Goal: Task Accomplishment & Management: Use online tool/utility

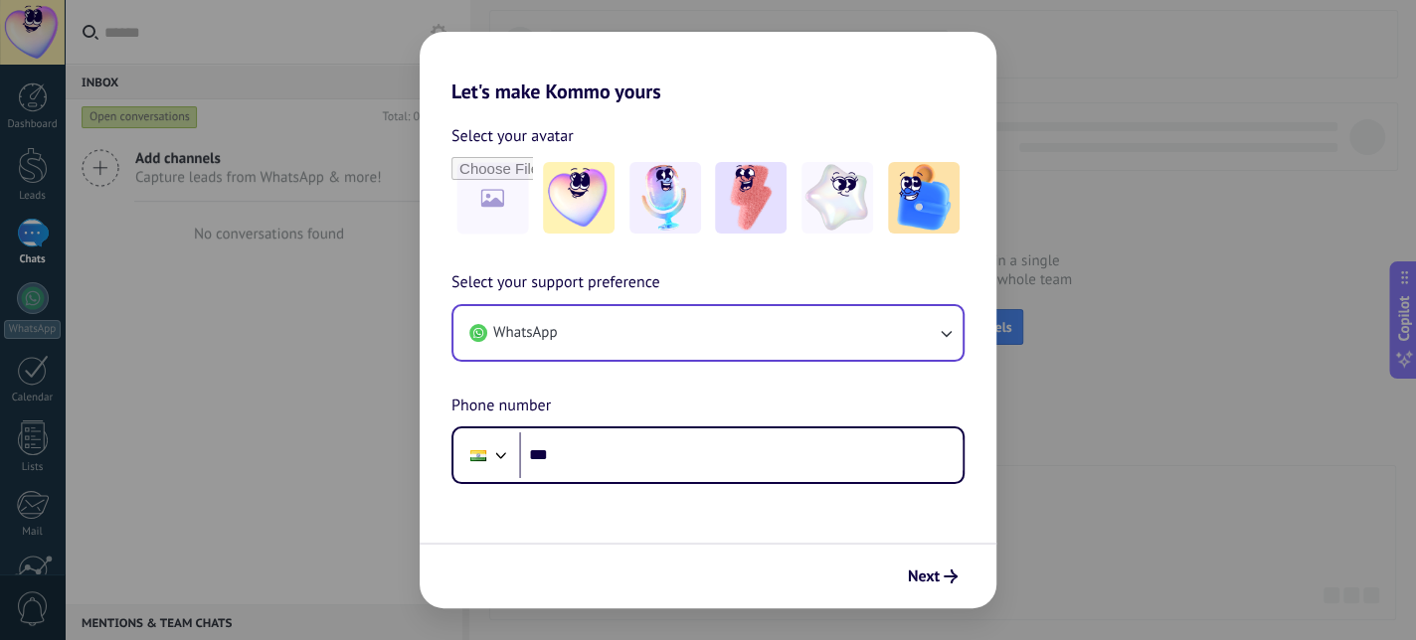
click at [579, 342] on button "WhatsApp" at bounding box center [707, 333] width 509 height 54
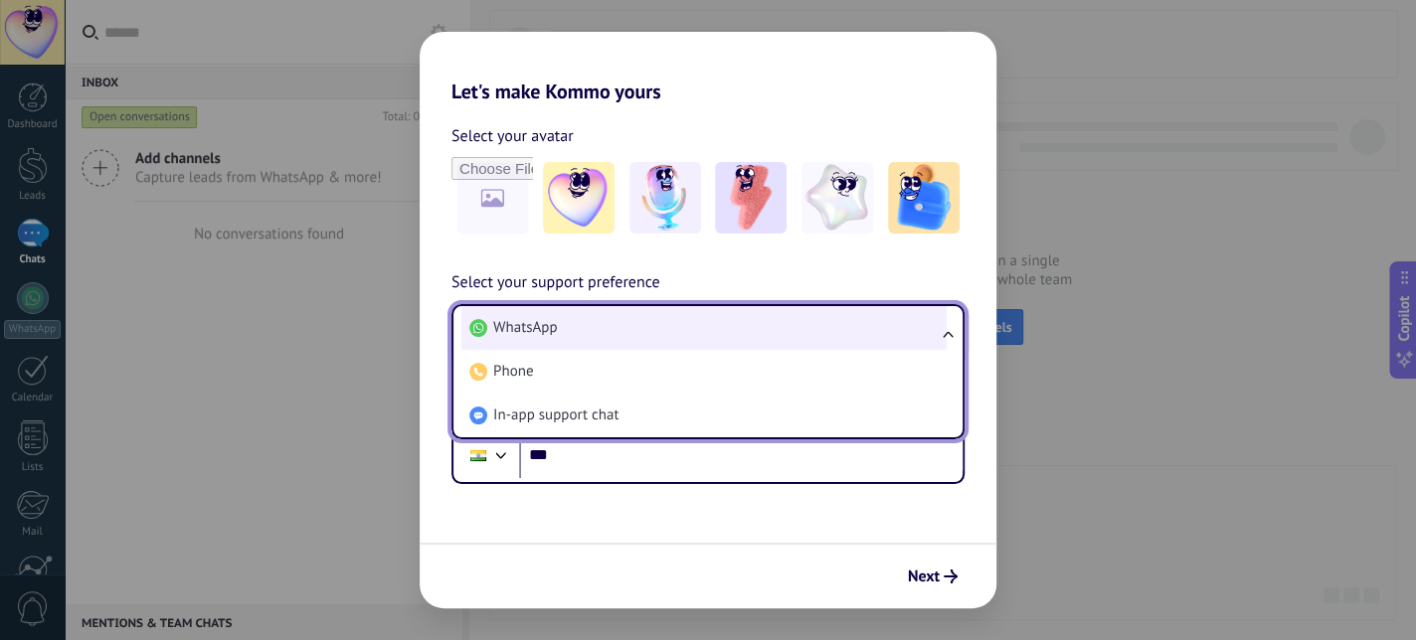
click at [589, 332] on li "WhatsApp" at bounding box center [703, 328] width 485 height 44
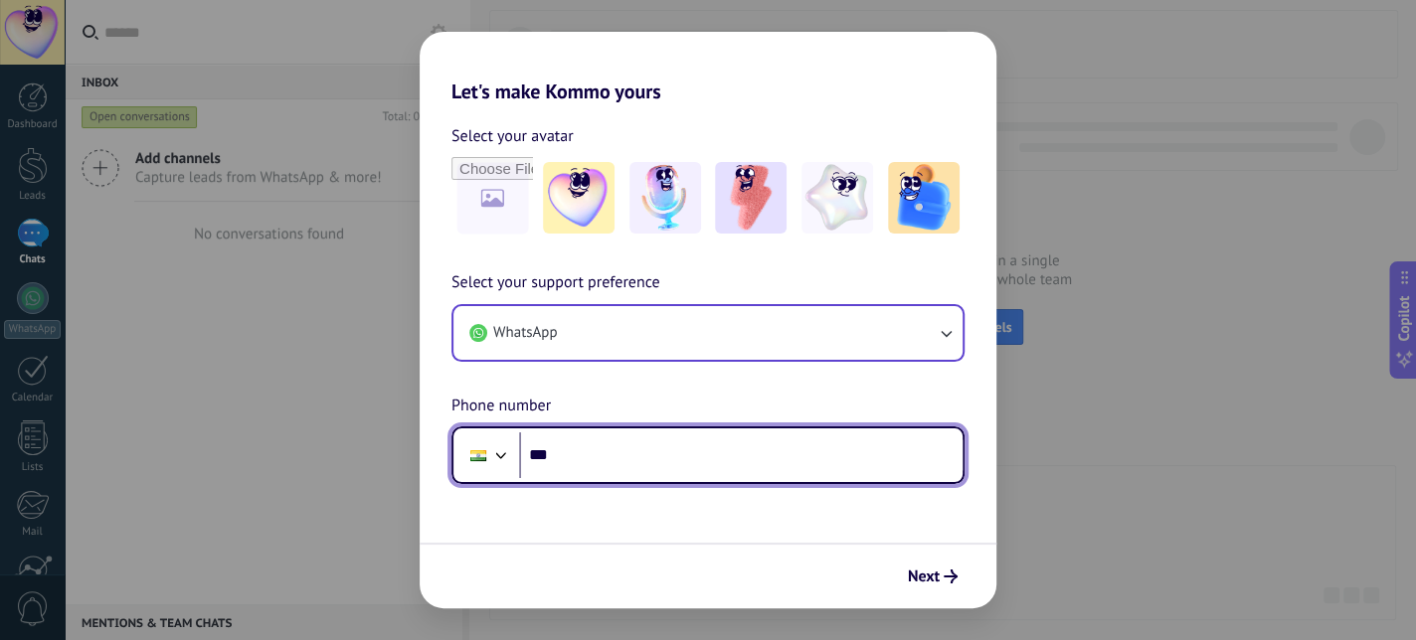
click at [604, 465] on input "***" at bounding box center [740, 455] width 443 height 46
type input "**********"
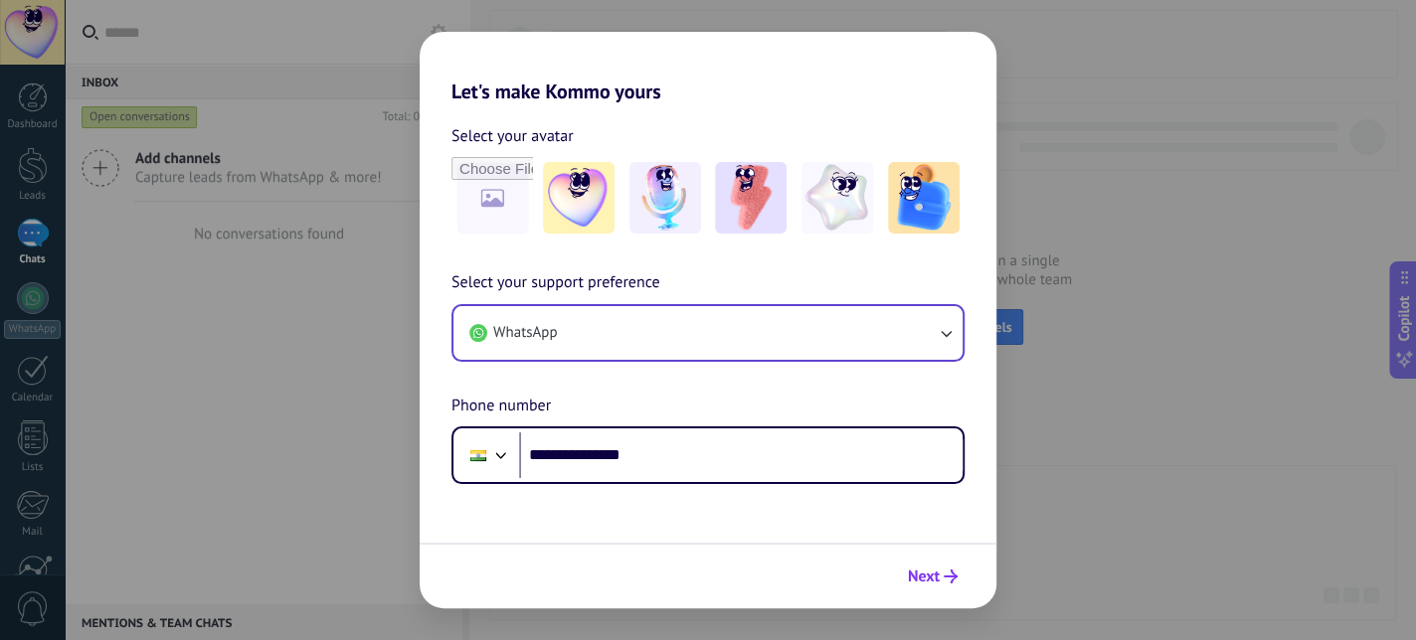
click at [933, 584] on span "Next" at bounding box center [924, 577] width 32 height 14
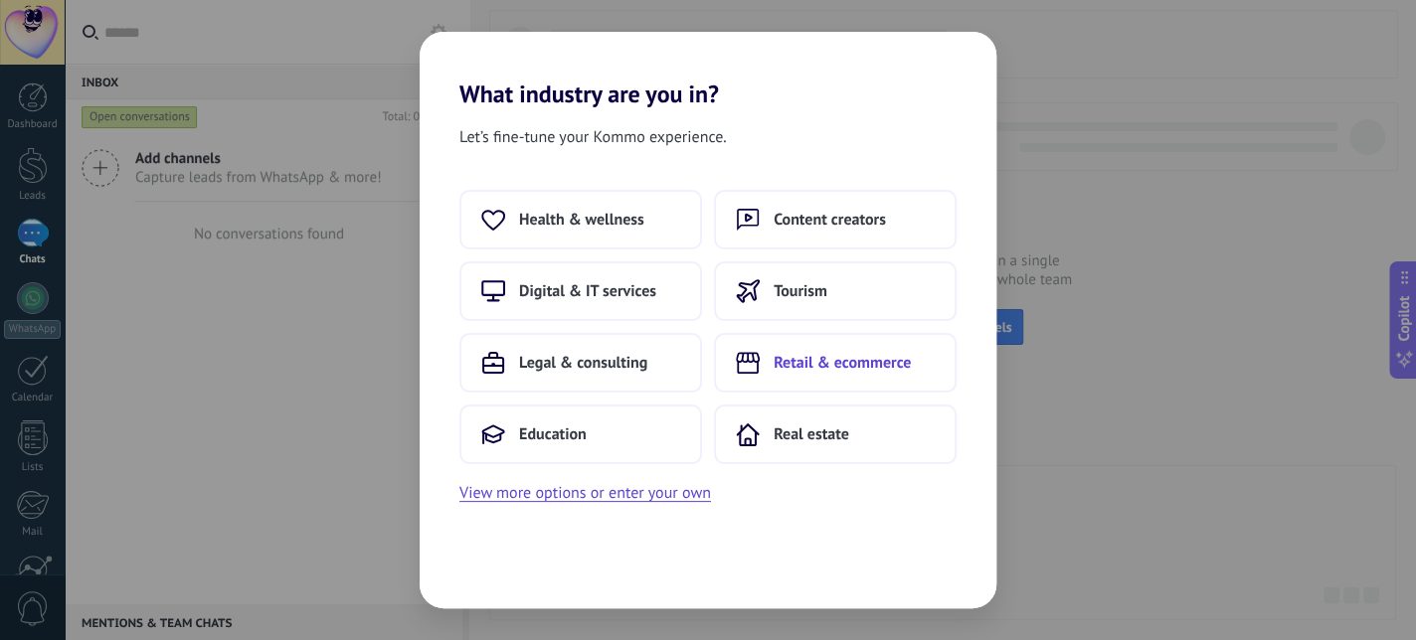
click at [801, 365] on span "Retail & ecommerce" at bounding box center [842, 363] width 137 height 20
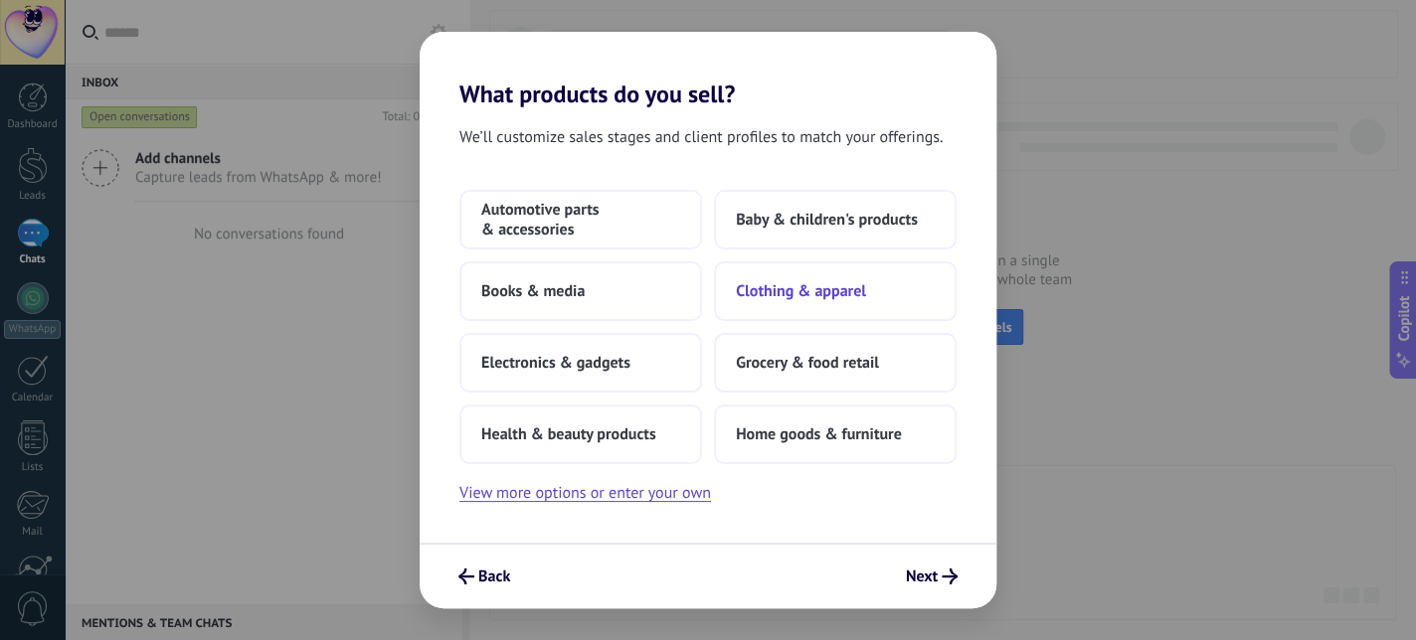
click at [764, 288] on span "Clothing & apparel" at bounding box center [801, 291] width 130 height 20
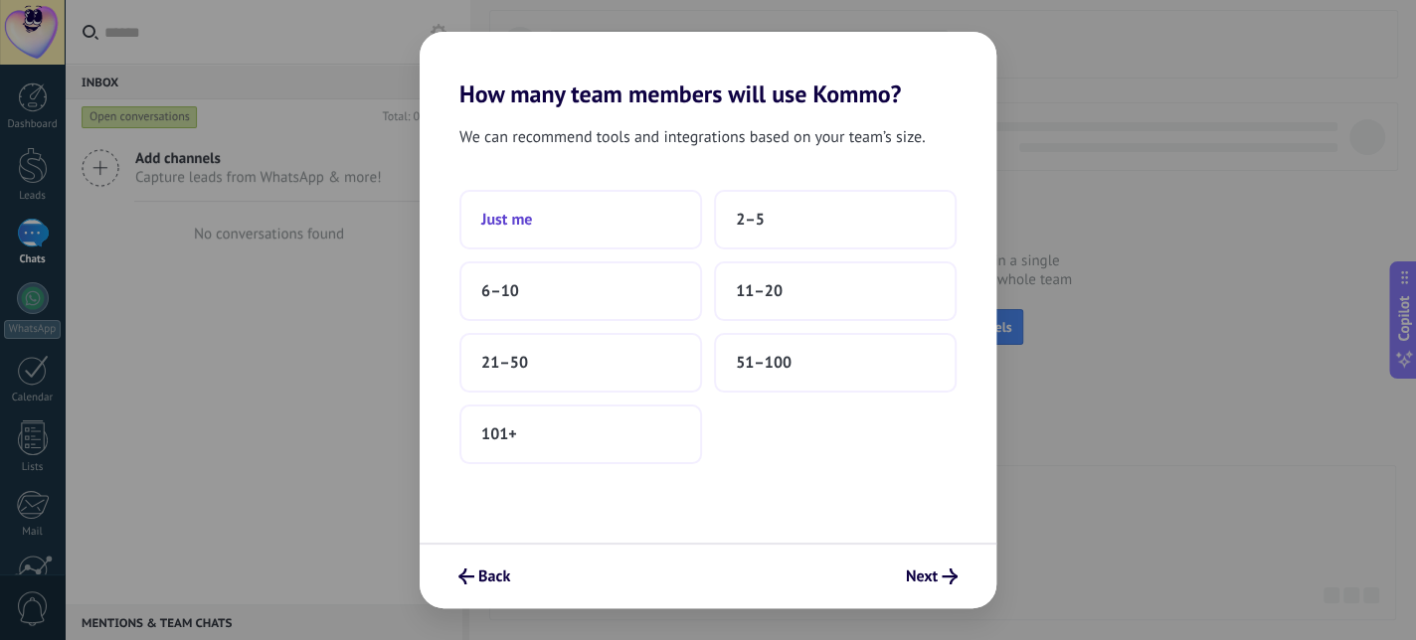
click at [563, 210] on button "Just me" at bounding box center [580, 220] width 243 height 60
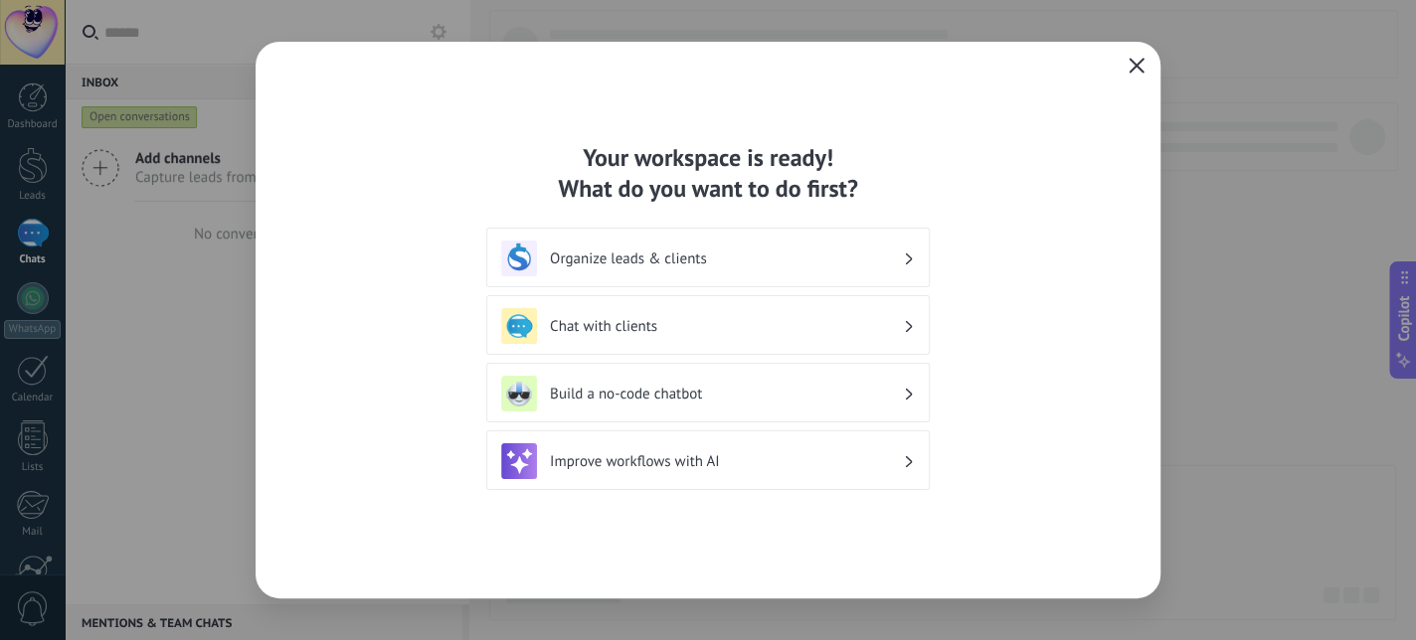
click at [1135, 74] on span "button" at bounding box center [1136, 67] width 16 height 18
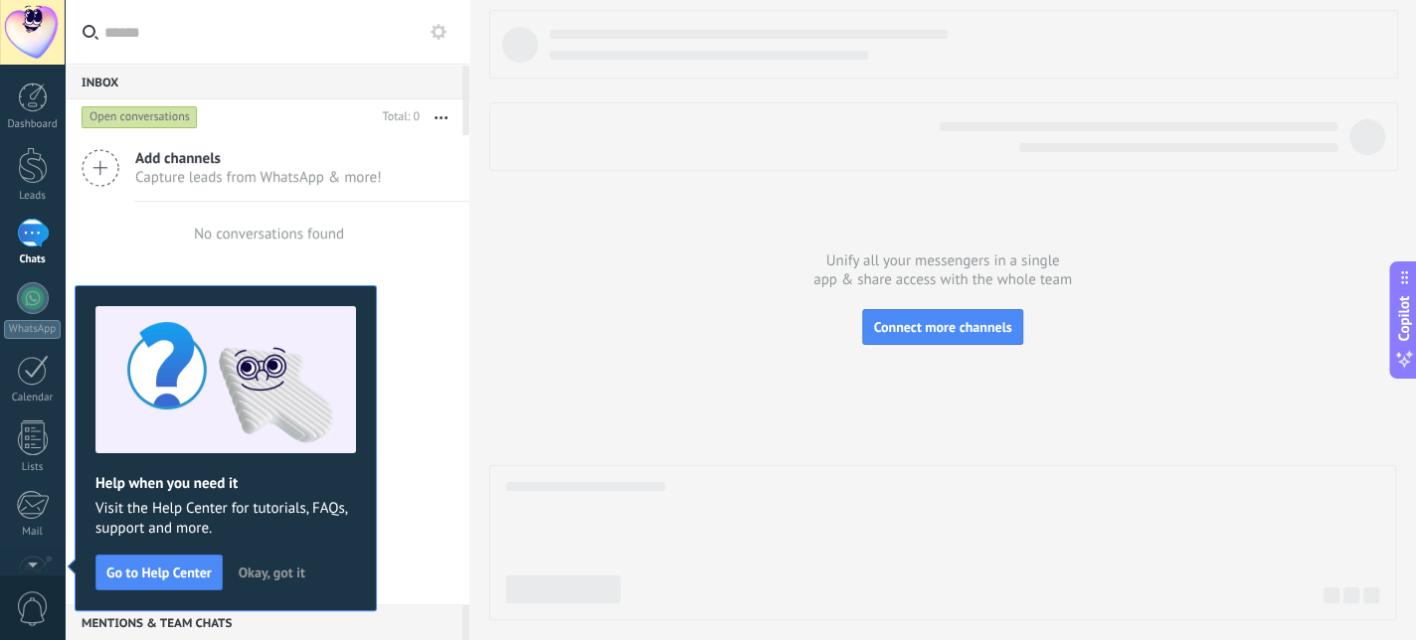
click at [278, 567] on span "Okay, got it" at bounding box center [272, 573] width 67 height 14
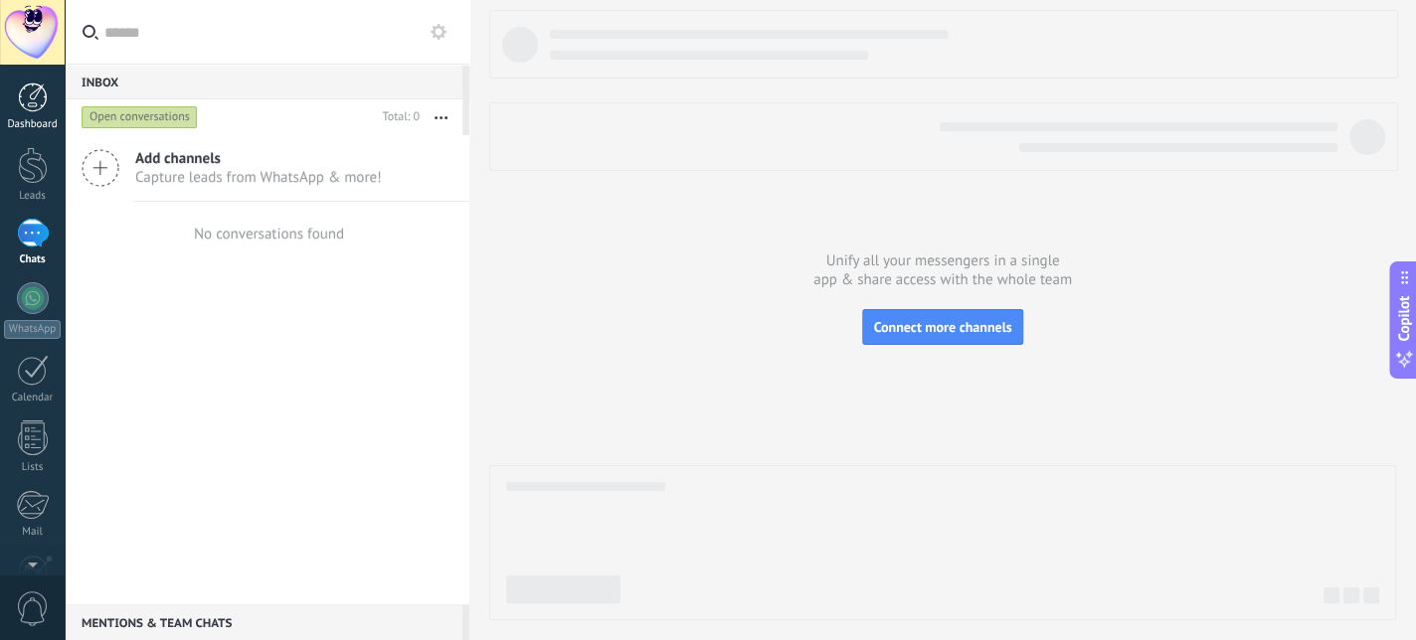
click at [48, 96] on link "Dashboard" at bounding box center [32, 107] width 65 height 49
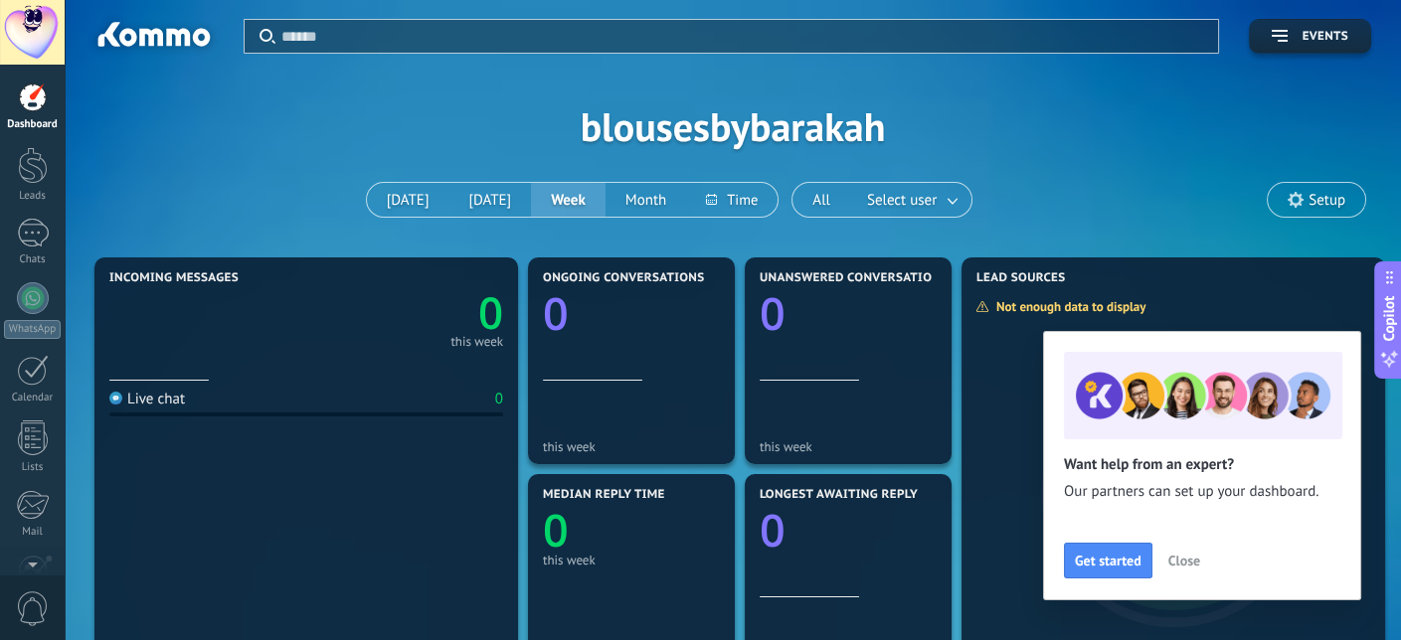
click at [1309, 207] on span "Setup" at bounding box center [1326, 200] width 37 height 17
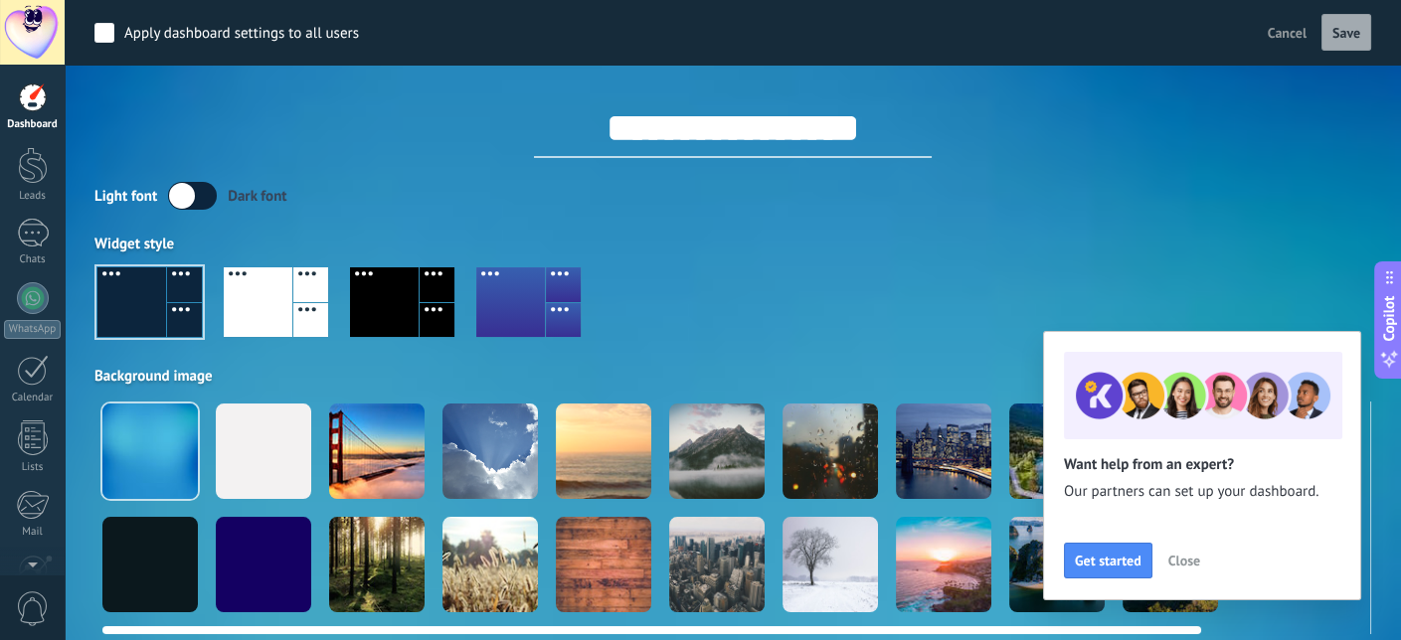
click at [622, 422] on div at bounding box center [603, 451] width 95 height 95
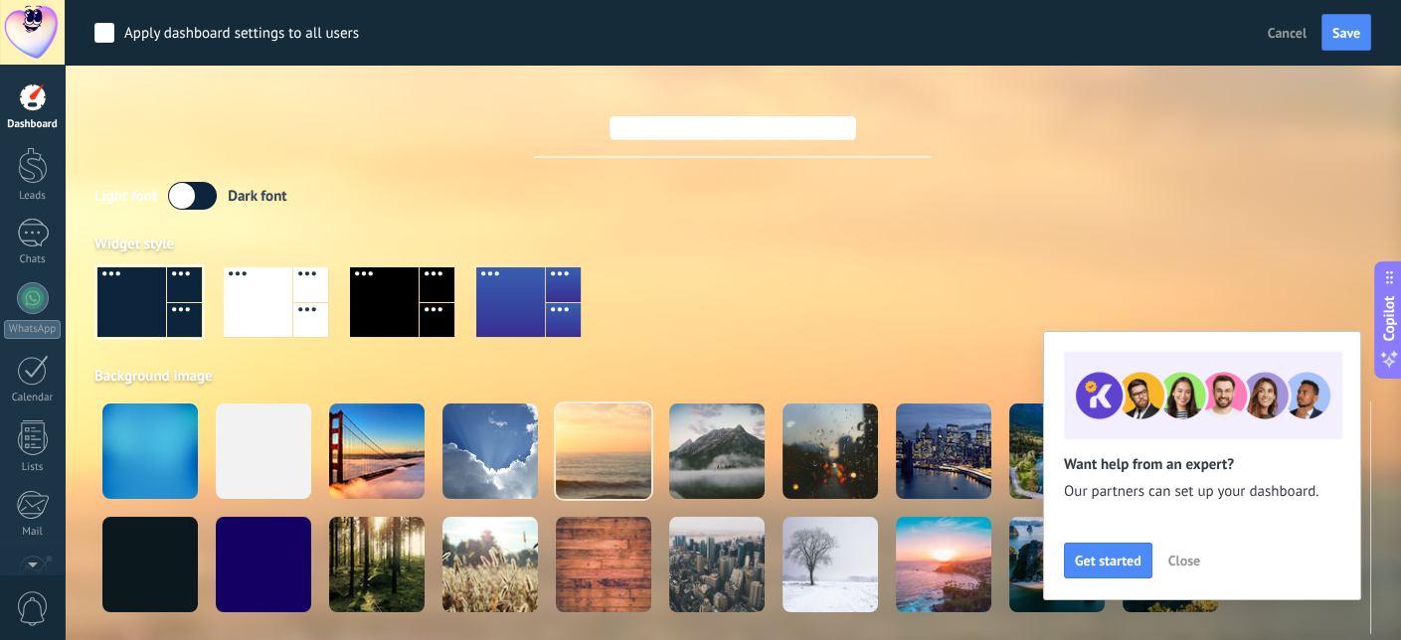
click at [602, 140] on input "**********" at bounding box center [733, 128] width 398 height 60
click at [712, 134] on input "**********" at bounding box center [733, 128] width 398 height 60
click at [762, 132] on input "**********" at bounding box center [733, 128] width 398 height 60
type input "**********"
click at [188, 192] on label at bounding box center [192, 196] width 49 height 28
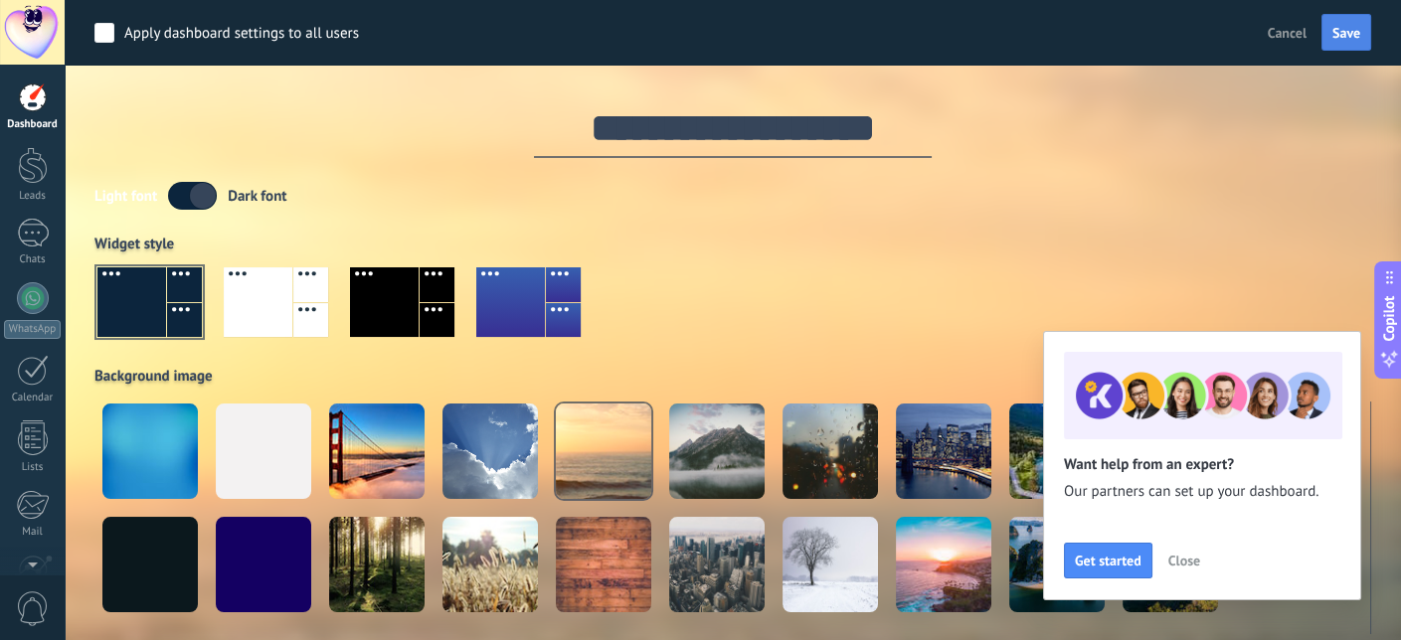
click at [1345, 39] on span "Save" at bounding box center [1346, 33] width 28 height 14
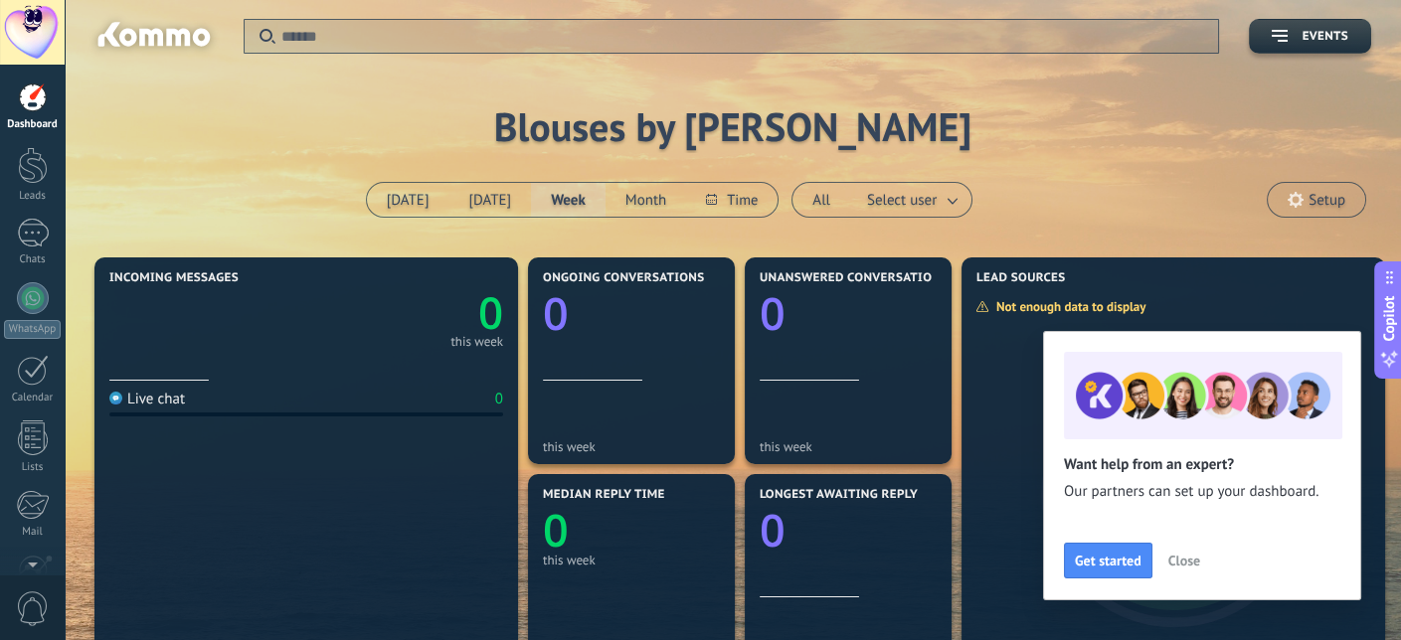
click at [1185, 566] on span "Close" at bounding box center [1184, 561] width 32 height 14
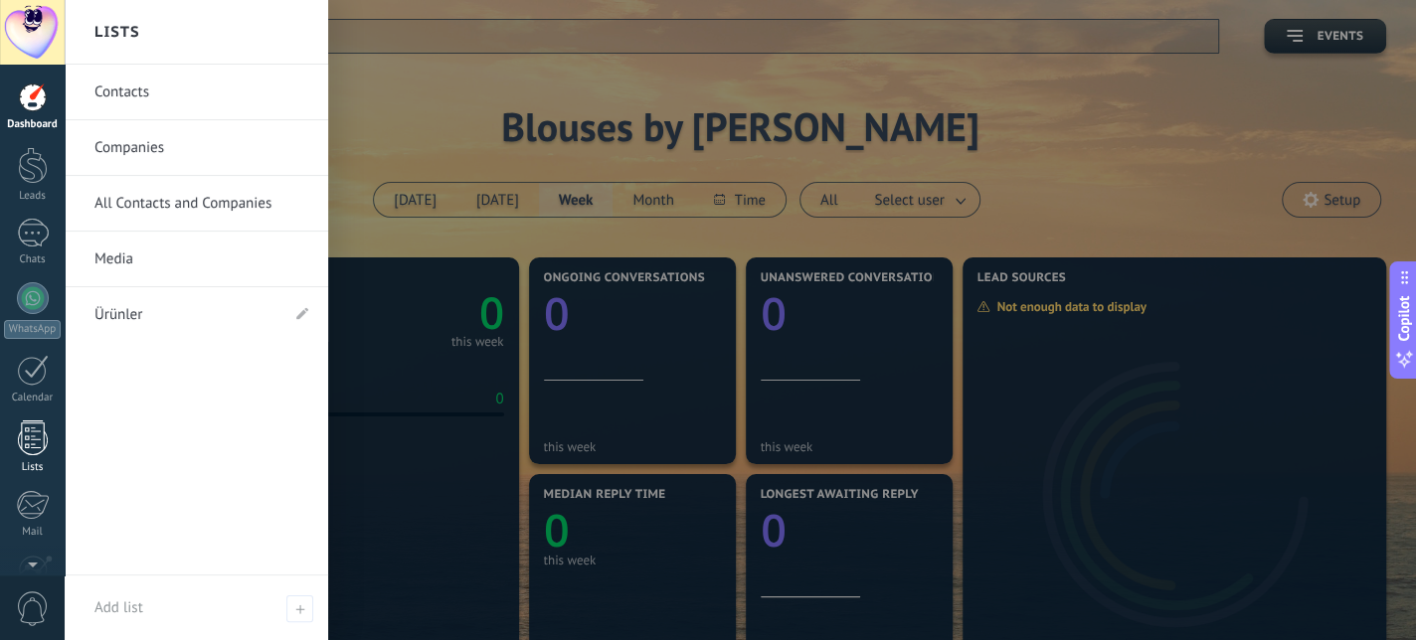
click at [28, 433] on div at bounding box center [33, 438] width 30 height 35
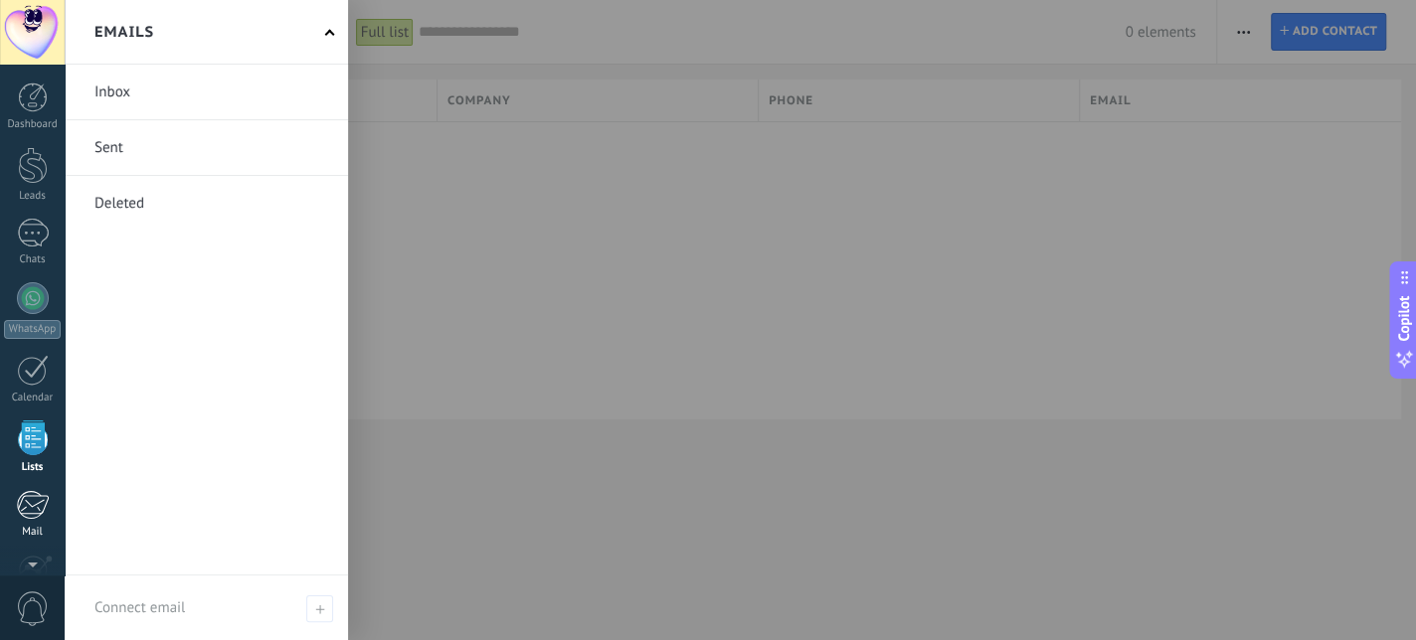
click at [21, 500] on div at bounding box center [32, 505] width 33 height 30
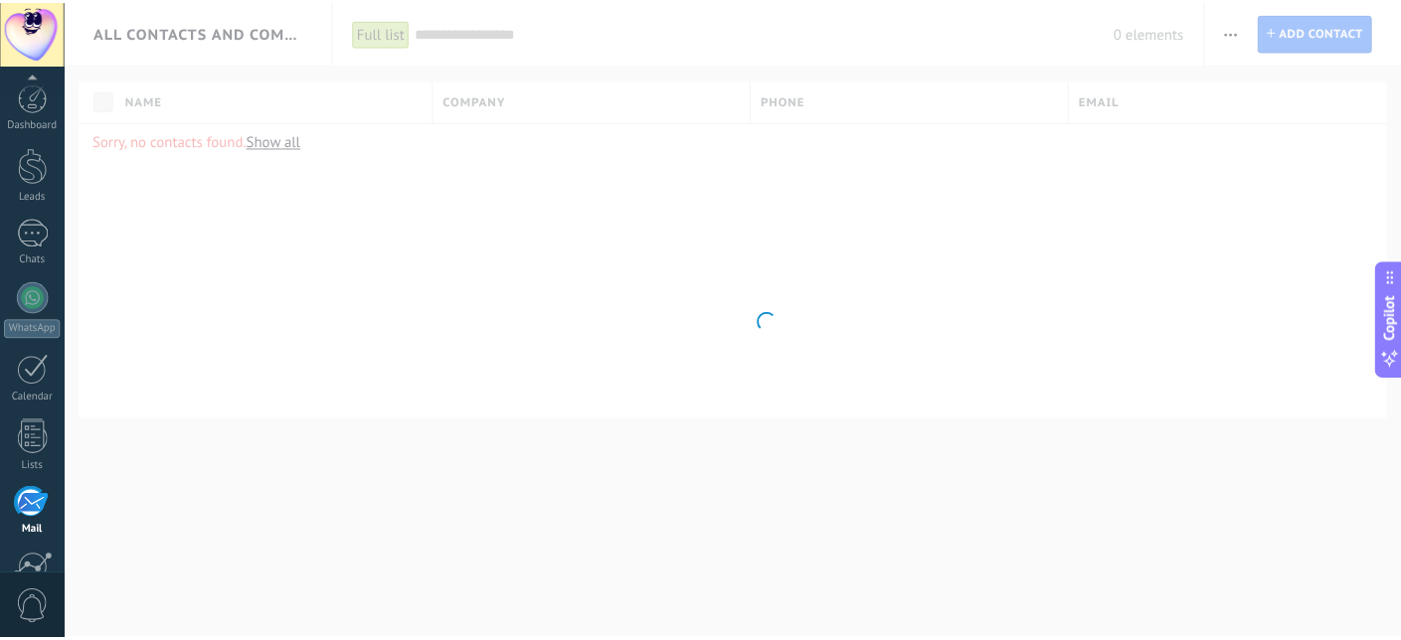
scroll to position [184, 0]
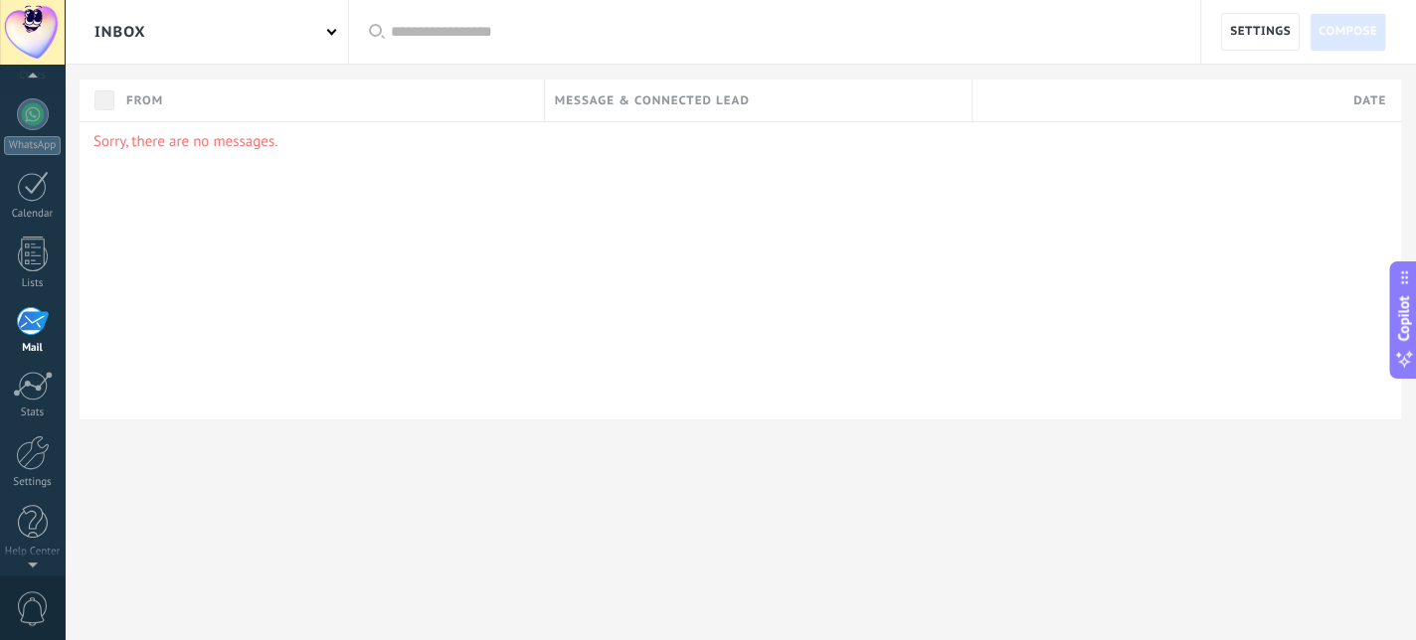
click at [31, 603] on span "0" at bounding box center [33, 609] width 34 height 35
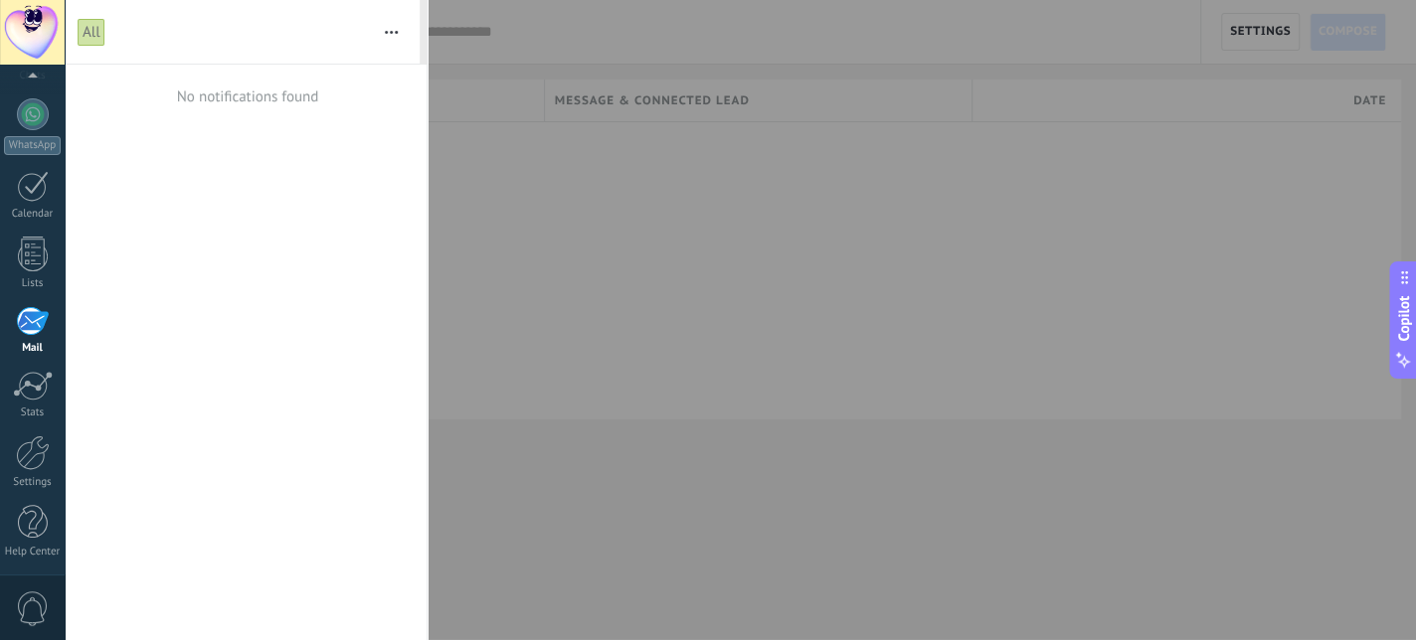
click at [846, 86] on div at bounding box center [708, 320] width 1416 height 640
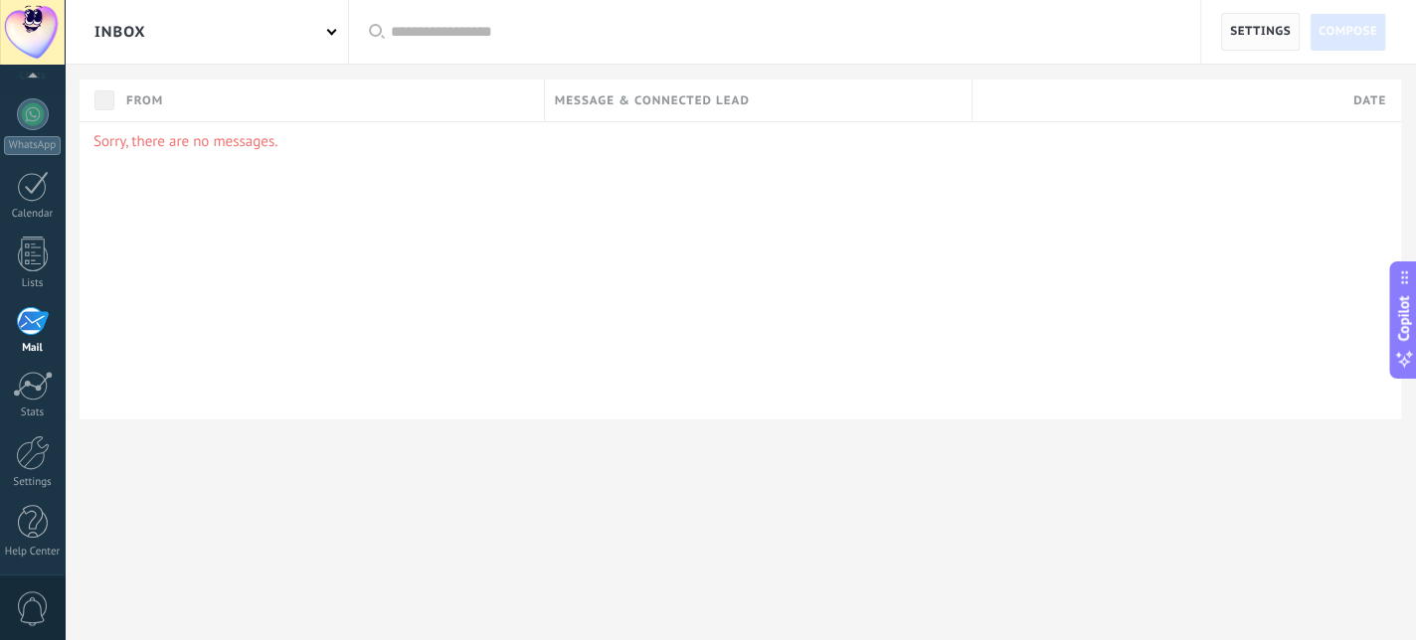
click at [1236, 22] on span "Settings" at bounding box center [1260, 32] width 61 height 36
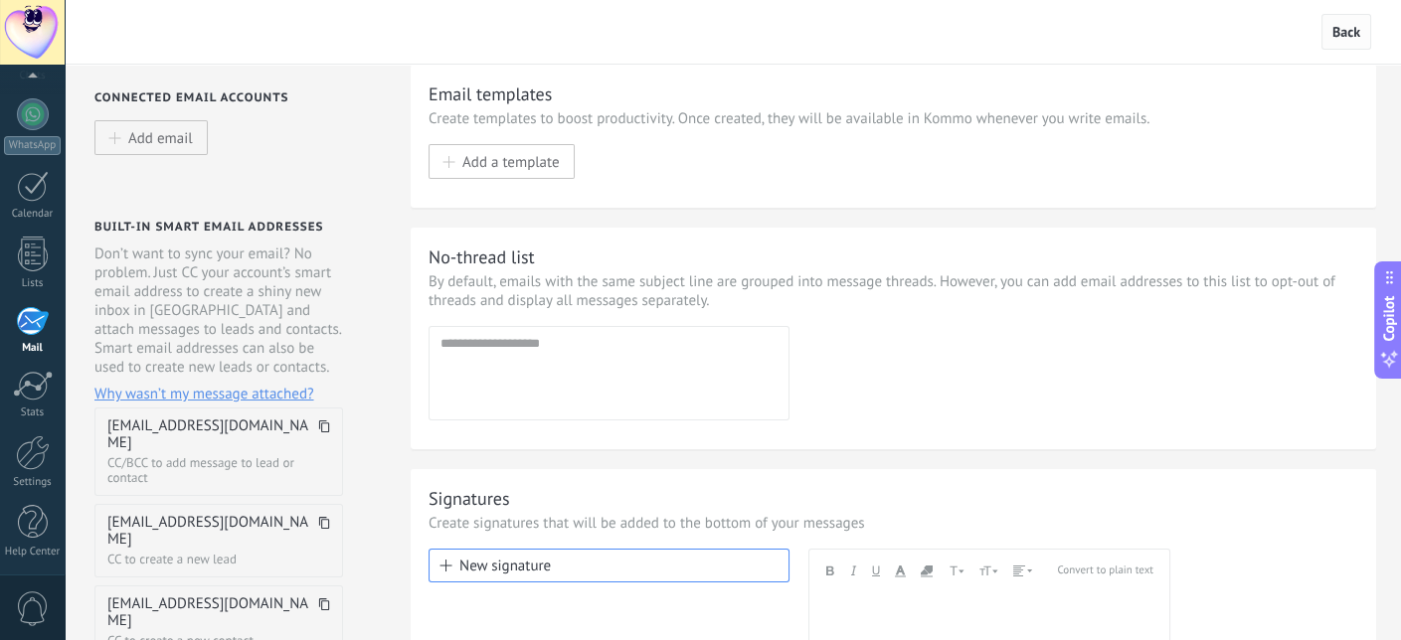
click at [1361, 31] on span "Back" at bounding box center [1346, 32] width 50 height 36
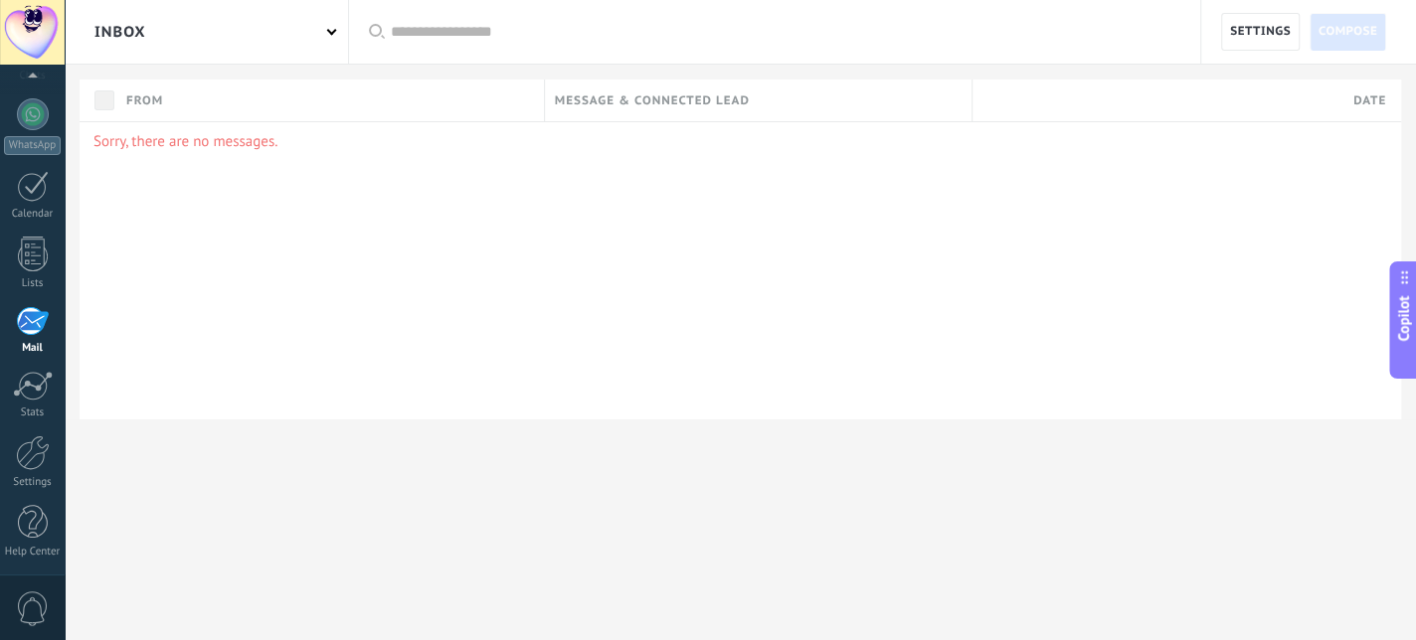
click at [280, 17] on div "Inbox" at bounding box center [206, 32] width 283 height 64
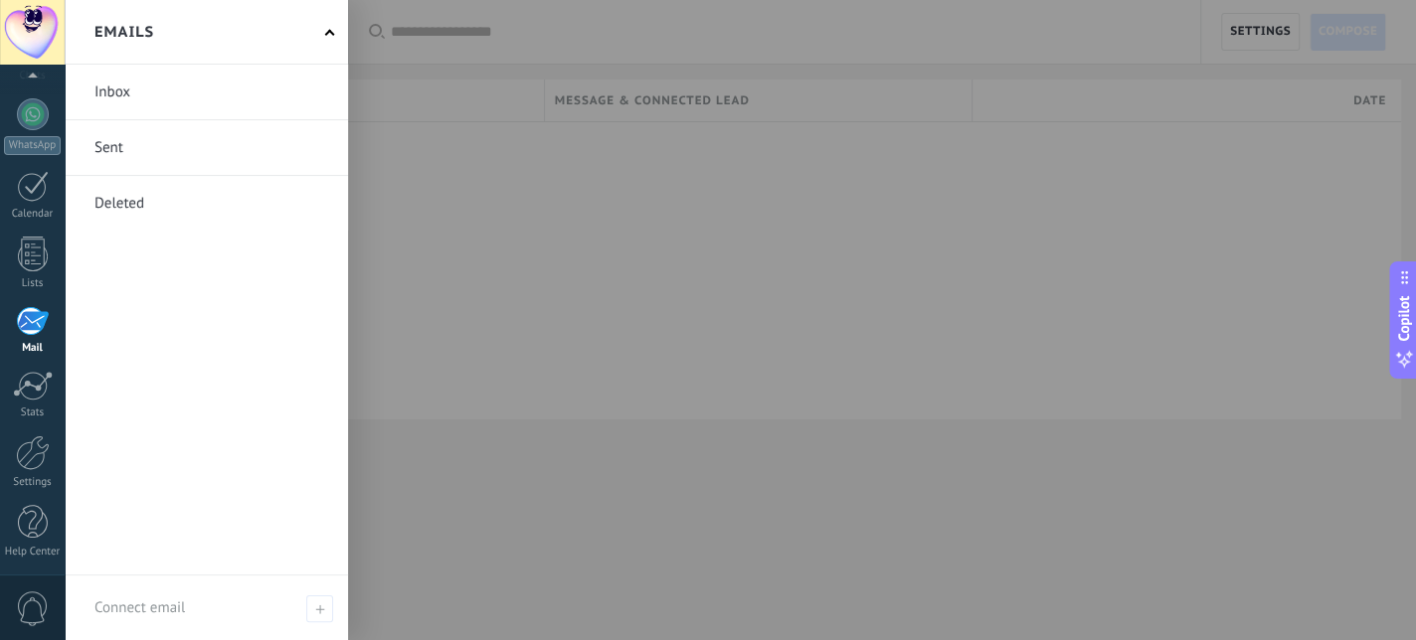
click at [73, 64] on div "Emails" at bounding box center [206, 32] width 283 height 65
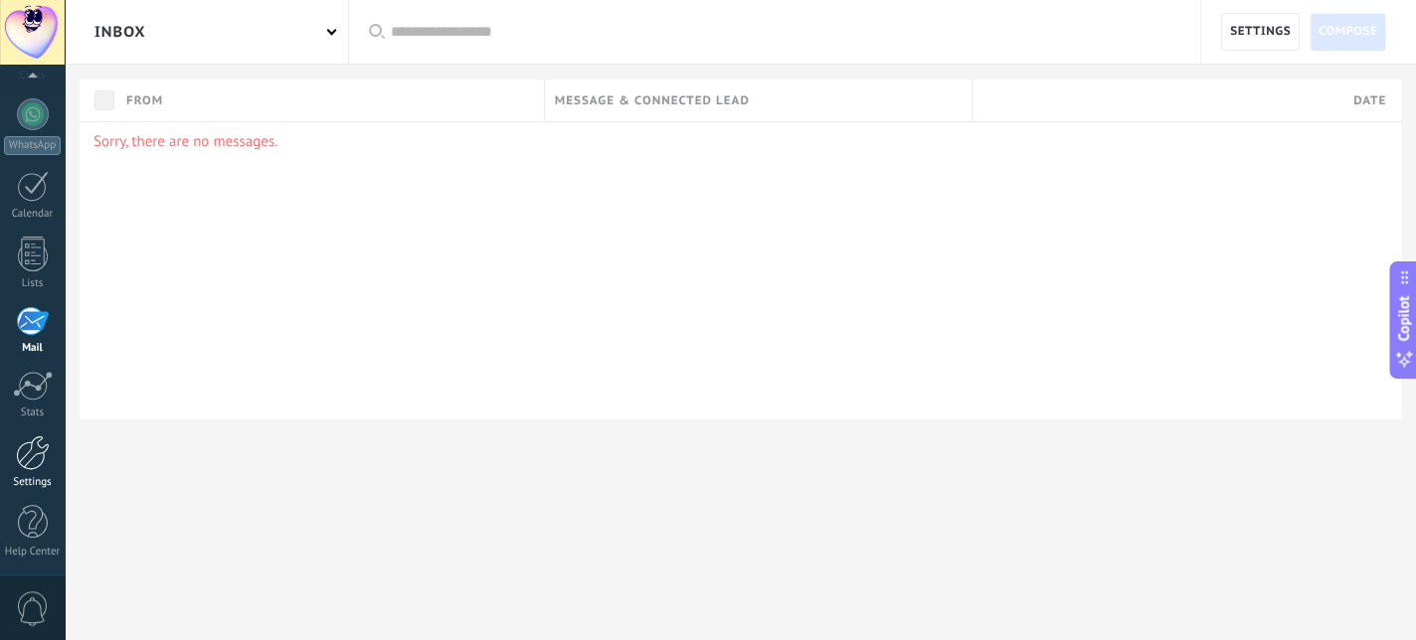
click at [34, 481] on div "Settings" at bounding box center [33, 482] width 58 height 13
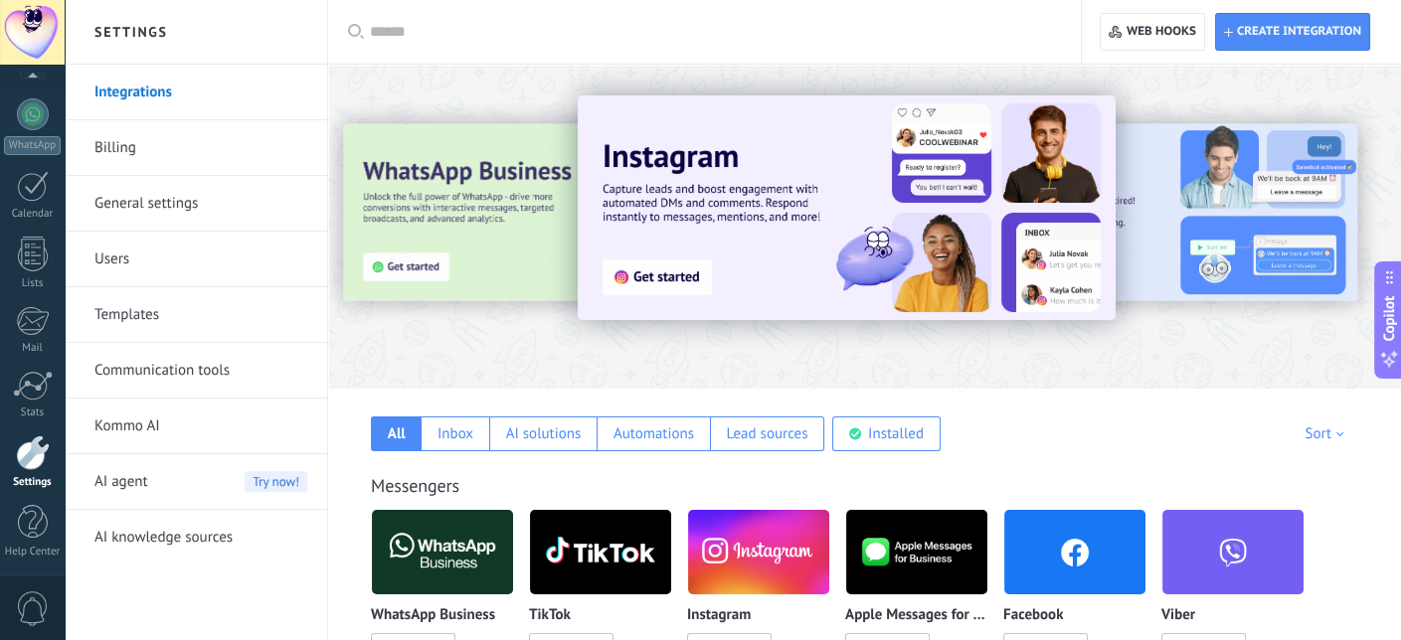
click at [143, 157] on link "Billing" at bounding box center [200, 148] width 213 height 56
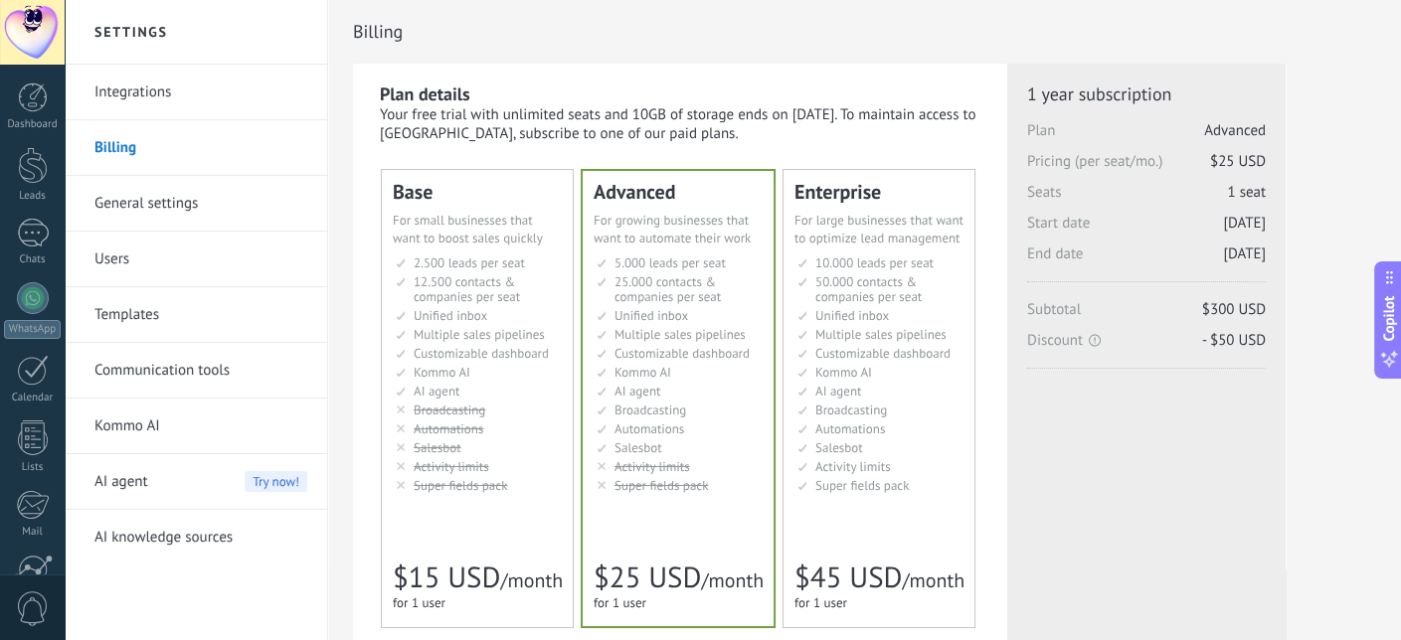
click at [465, 292] on span "12.500 contacts & companies per seat" at bounding box center [467, 289] width 106 height 32
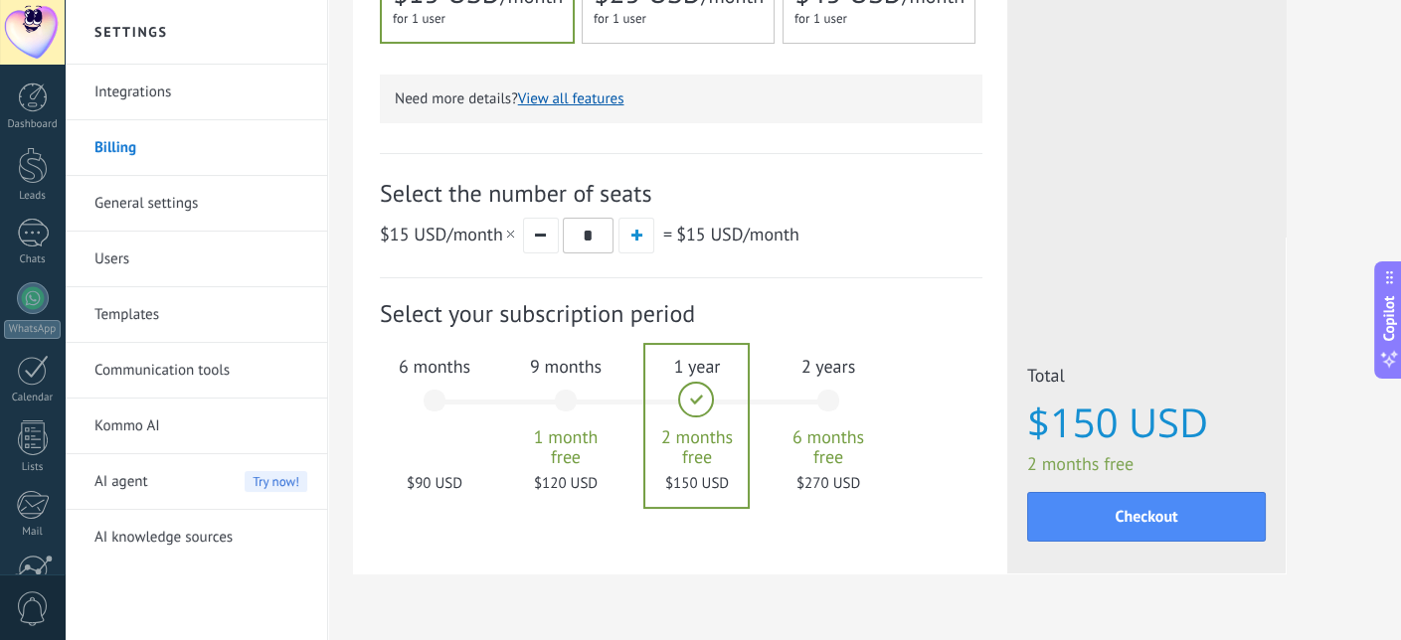
scroll to position [599, 0]
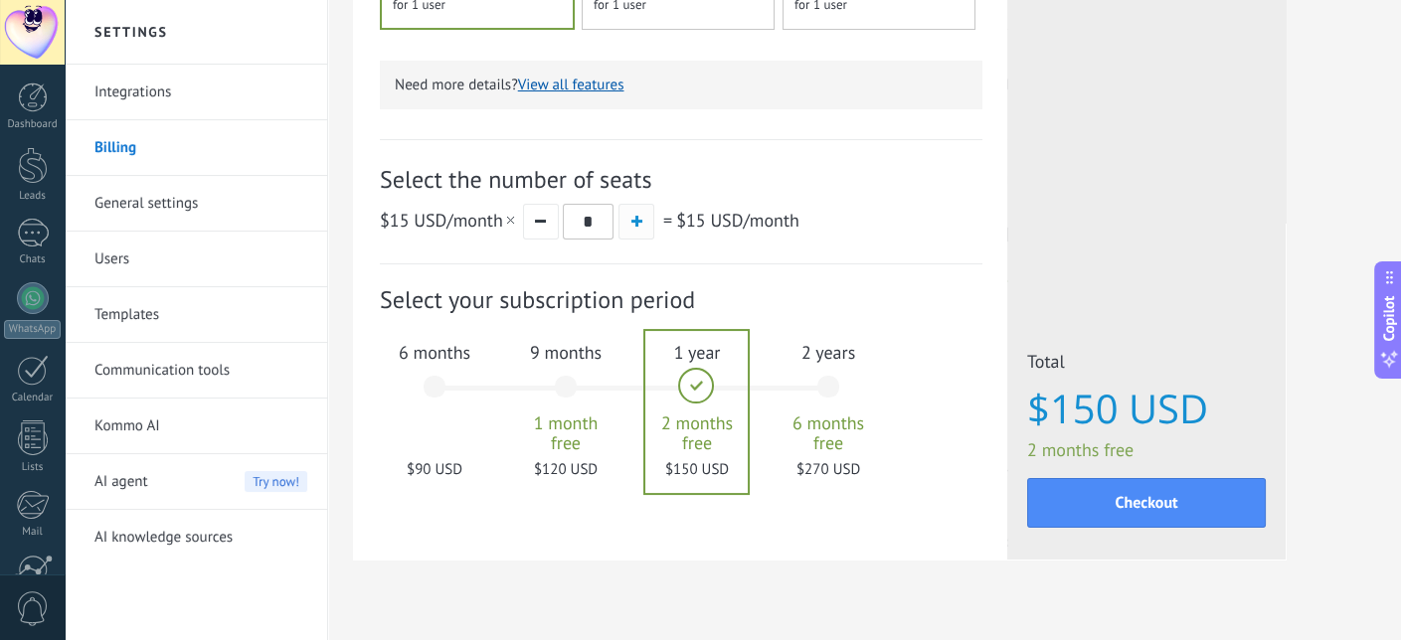
click at [636, 232] on button "button" at bounding box center [636, 222] width 36 height 36
click at [544, 223] on button "button" at bounding box center [541, 222] width 36 height 36
type input "*"
click at [154, 73] on link "Integrations" at bounding box center [200, 93] width 213 height 56
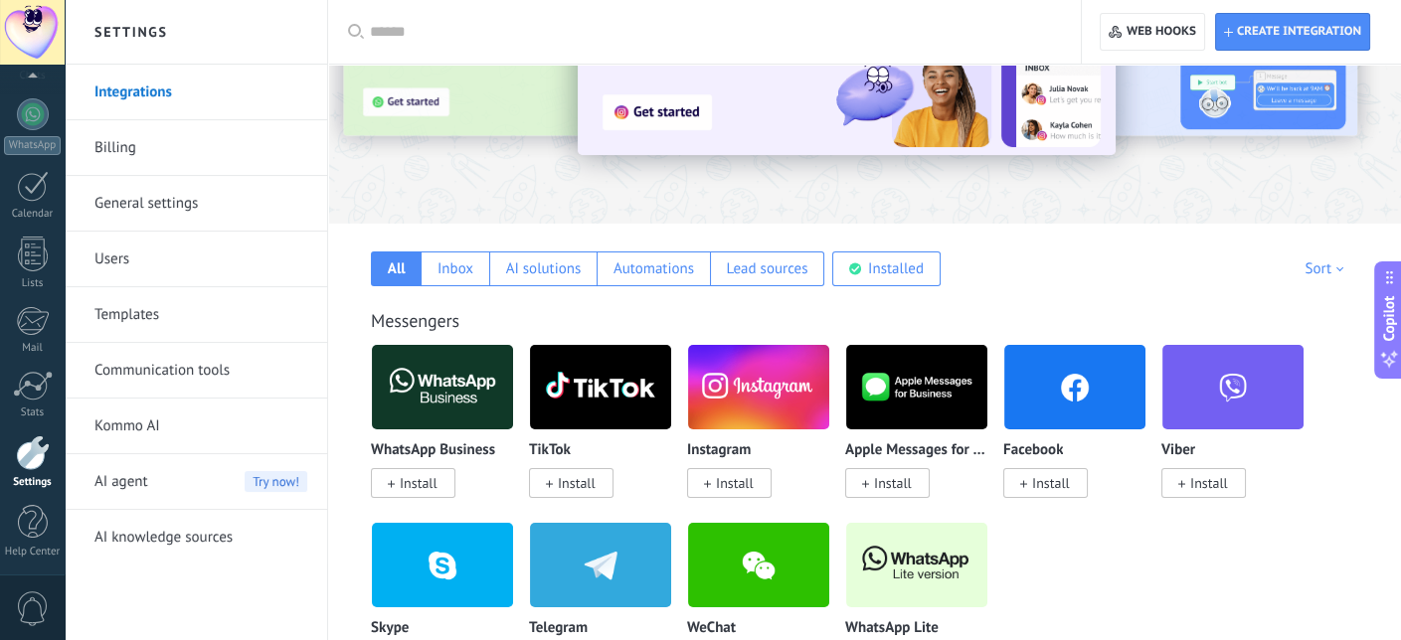
scroll to position [205, 0]
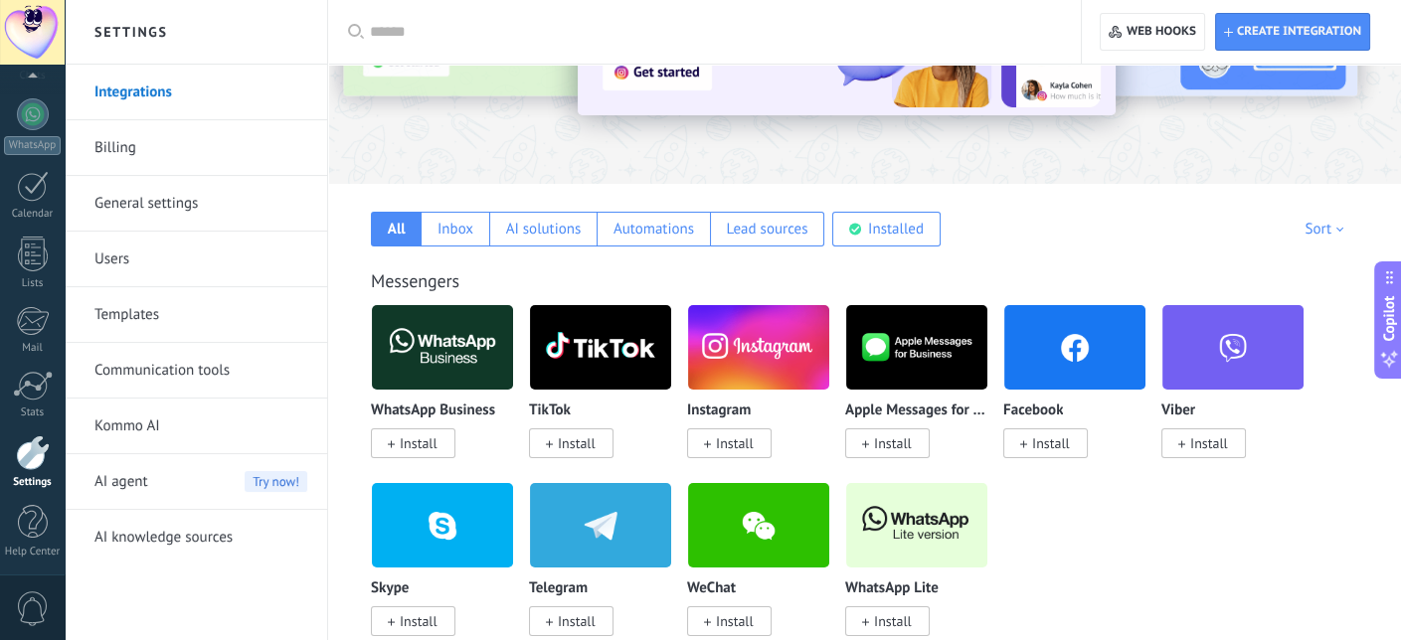
click at [742, 450] on span "Install" at bounding box center [735, 443] width 38 height 18
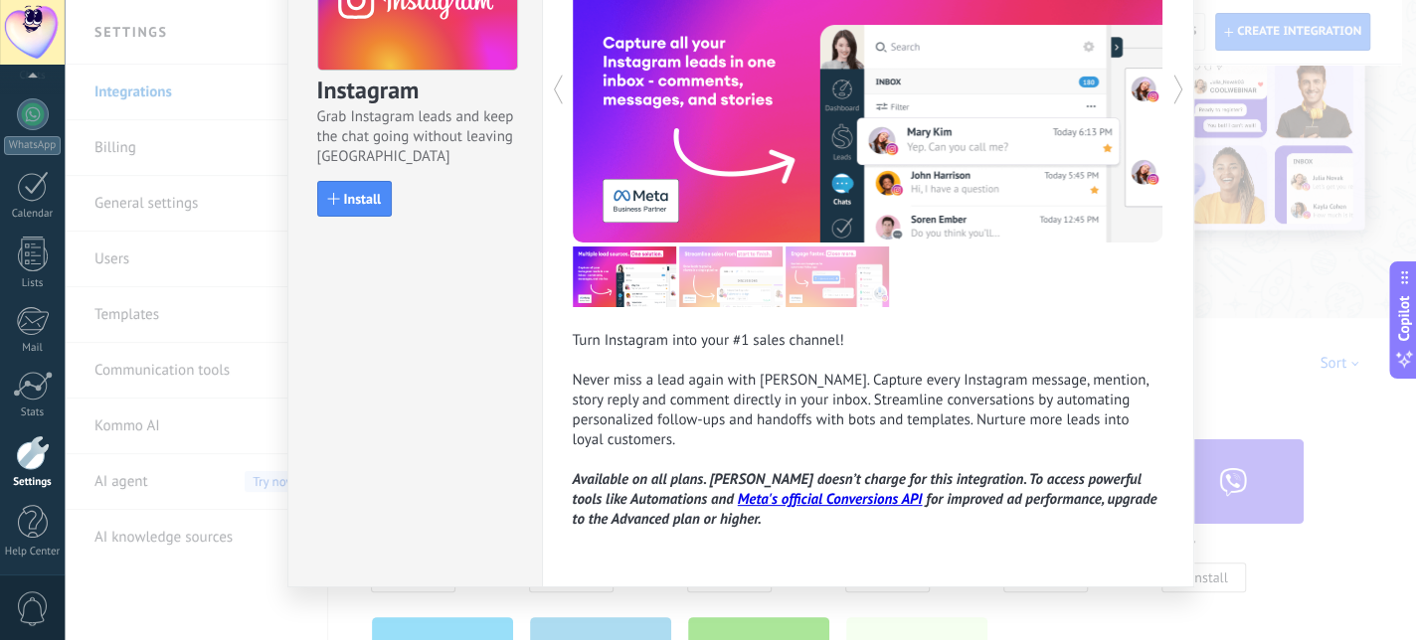
scroll to position [0, 0]
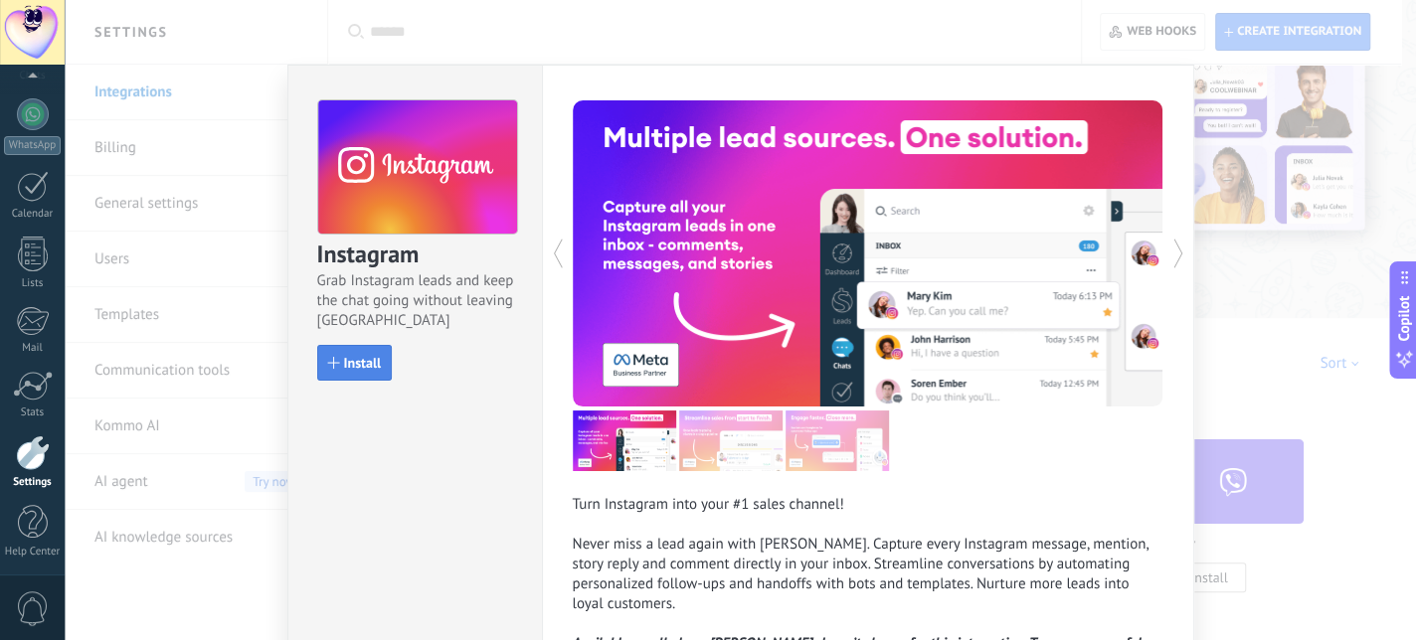
click at [350, 357] on span "Install" at bounding box center [363, 363] width 38 height 14
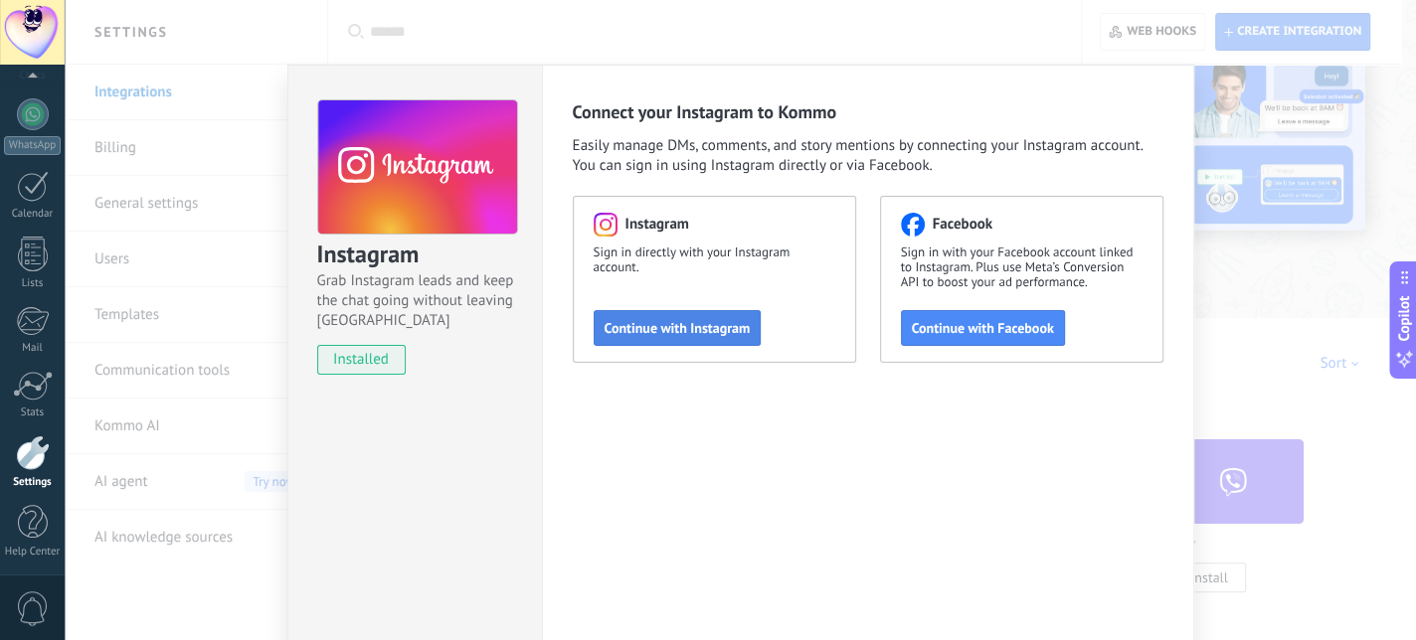
click at [712, 328] on span "Continue with Instagram" at bounding box center [677, 328] width 146 height 14
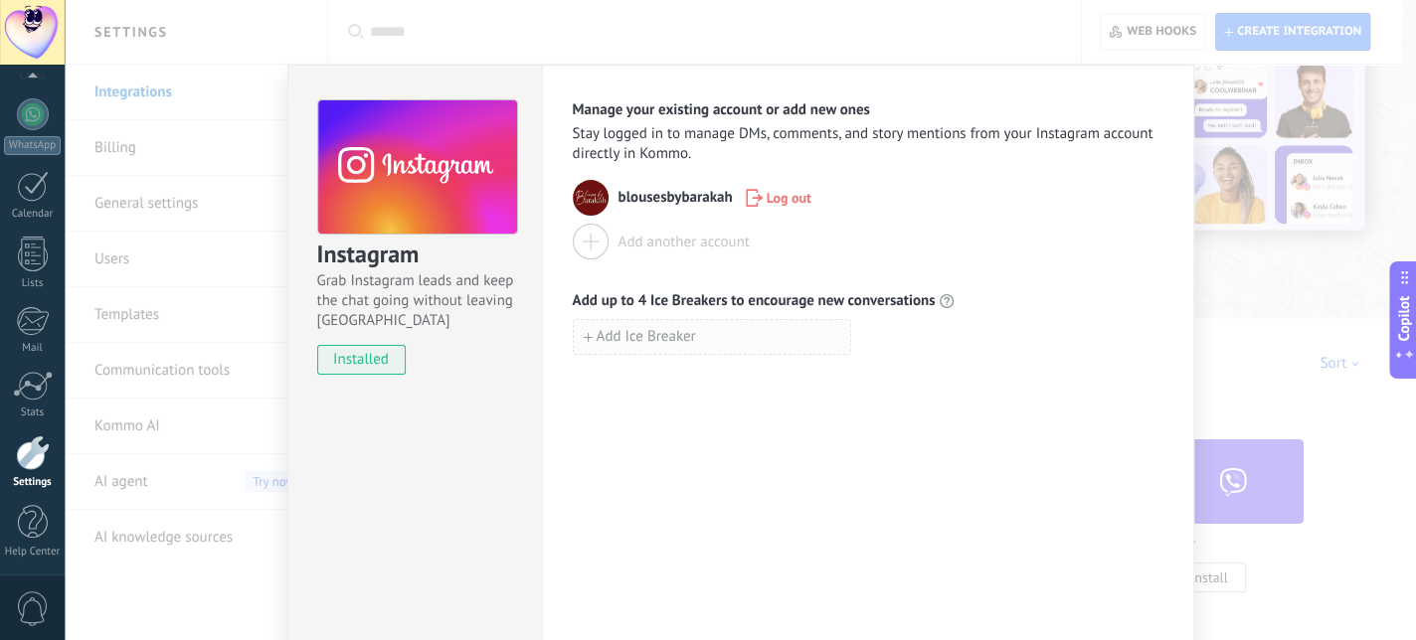
click at [693, 350] on button "Add Ice Breaker" at bounding box center [712, 337] width 278 height 36
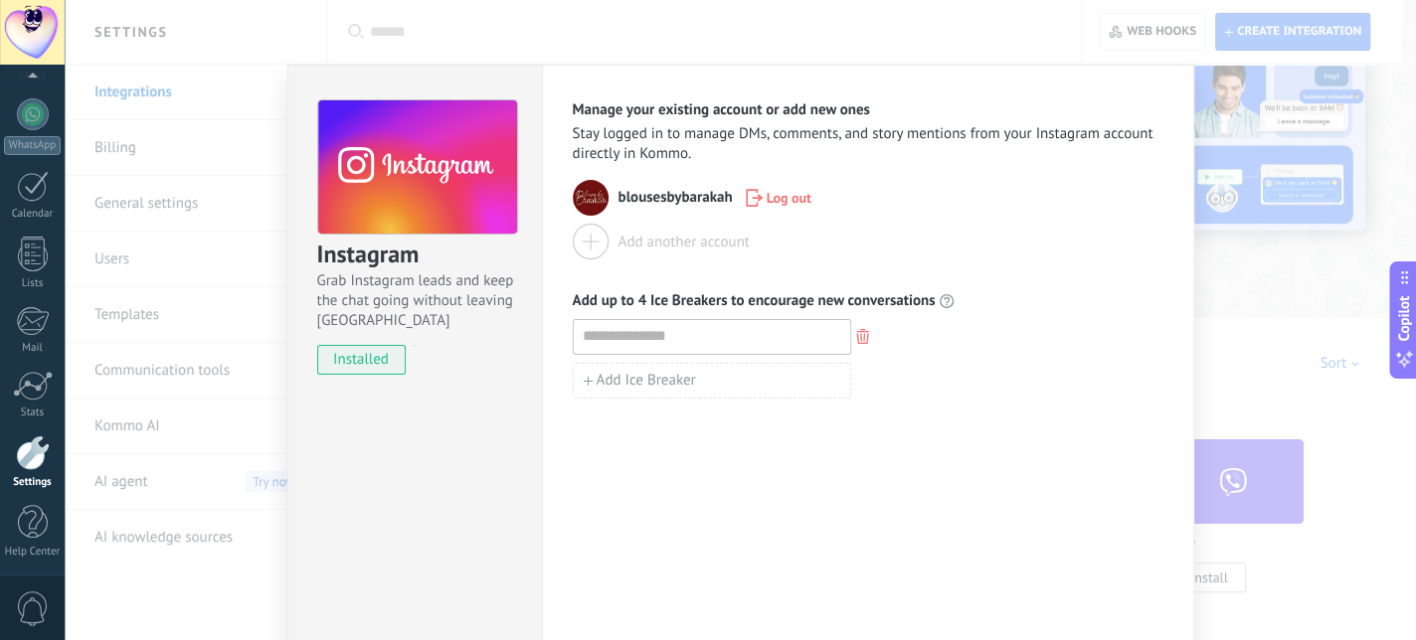
click at [586, 235] on div at bounding box center [591, 242] width 36 height 36
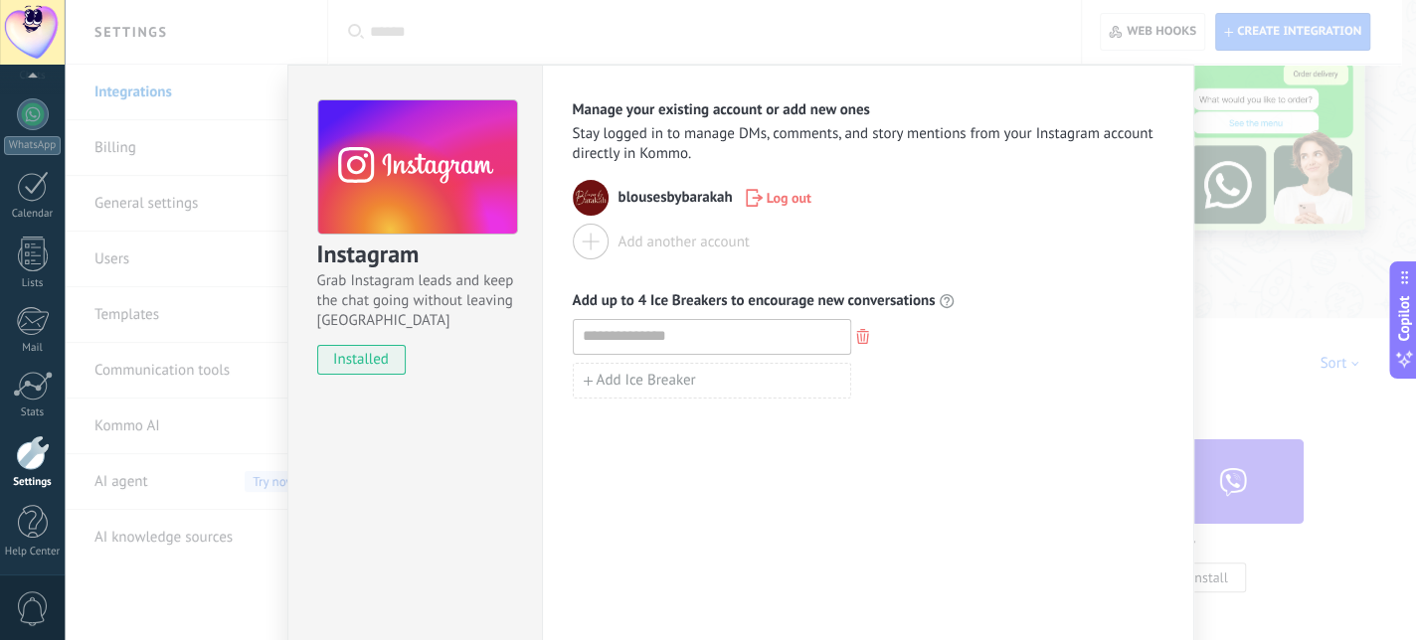
click at [170, 342] on div "Instagram Grab Instagram leads and keep the chat going without leaving [PERSON_…" at bounding box center [740, 320] width 1351 height 640
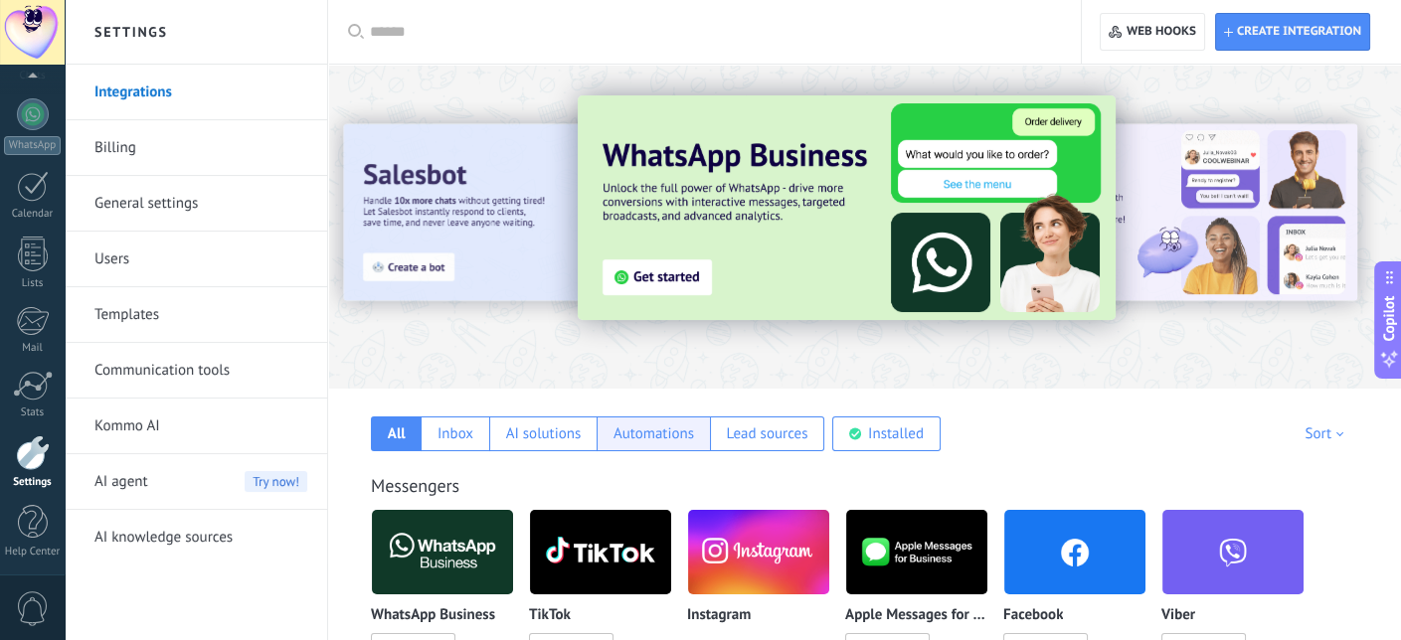
click at [661, 436] on div "Automations" at bounding box center [653, 434] width 81 height 19
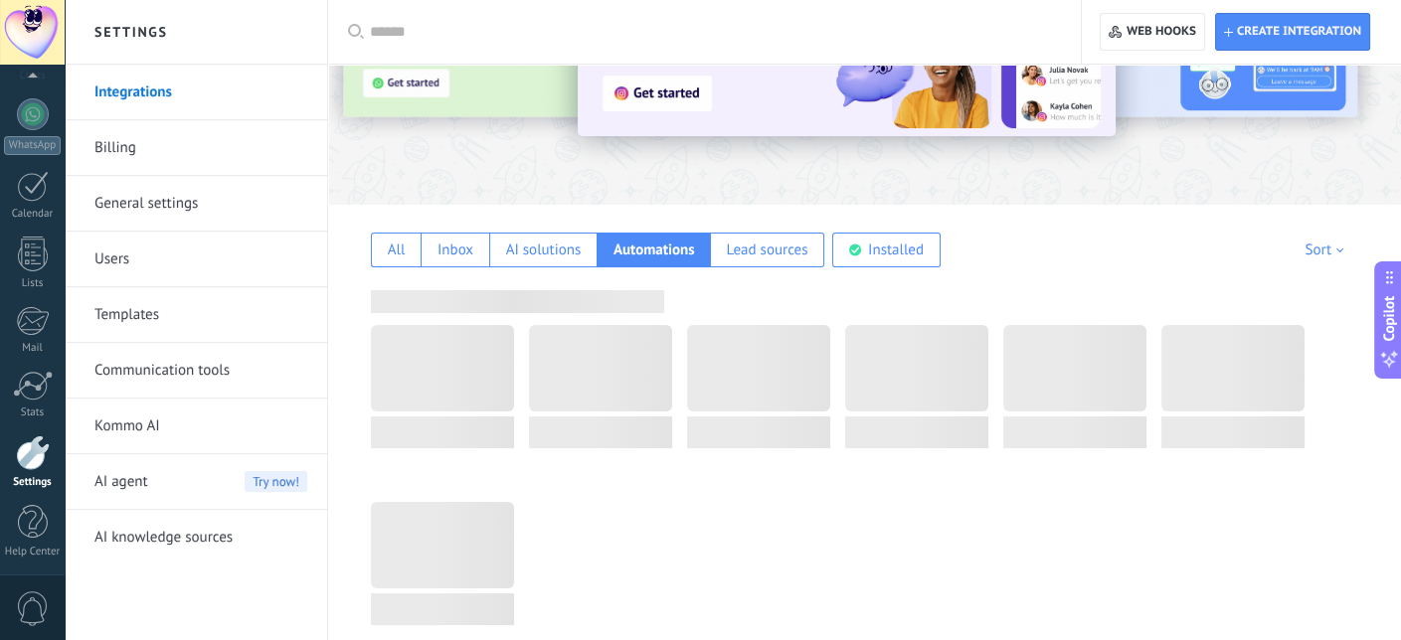
scroll to position [190, 0]
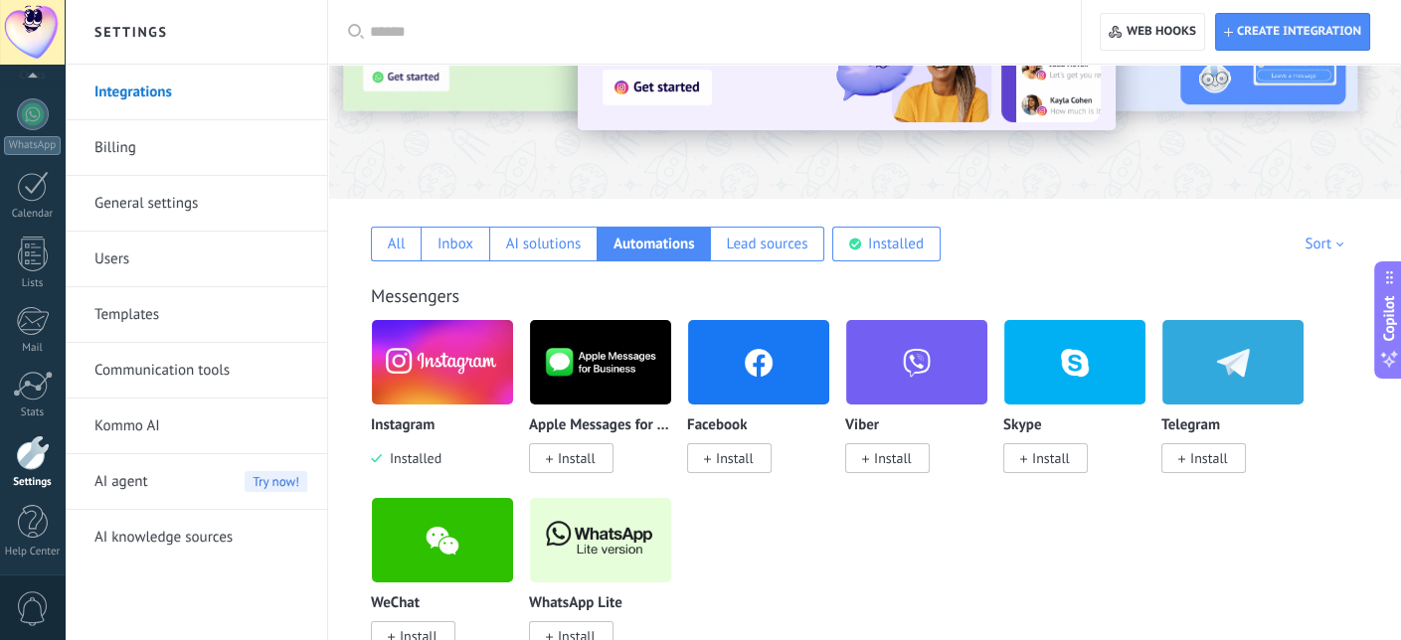
click at [485, 385] on img at bounding box center [442, 362] width 141 height 96
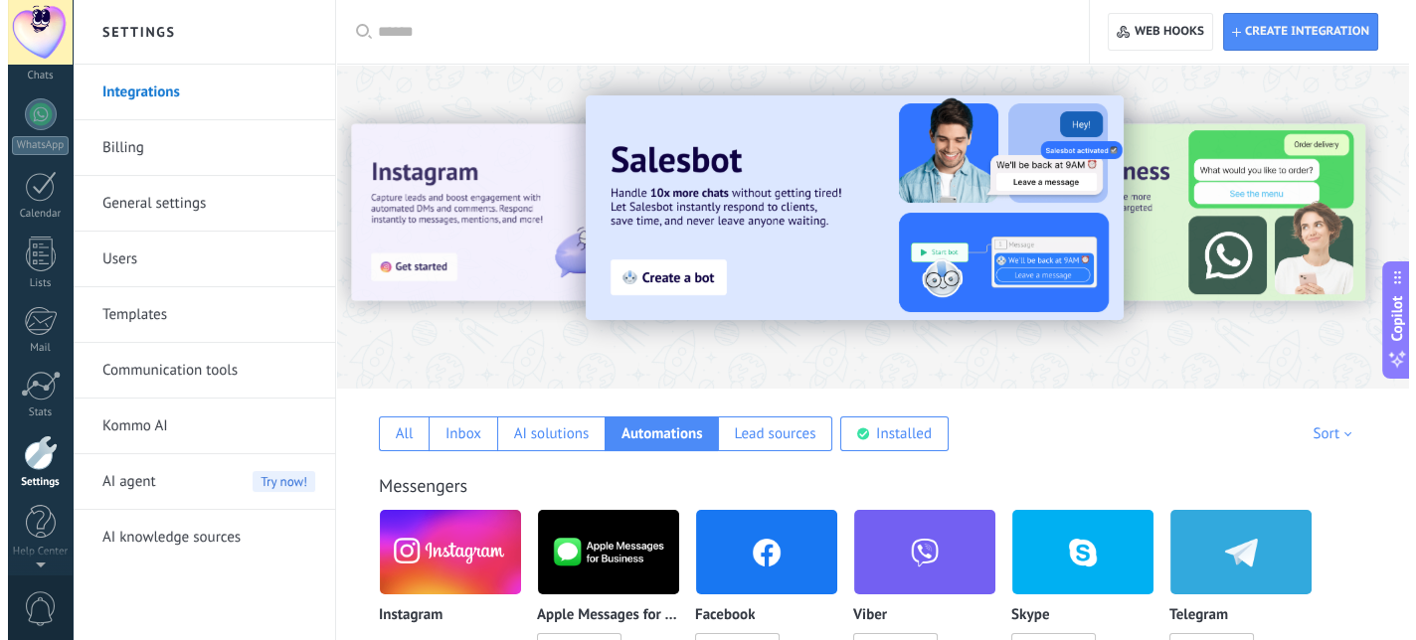
scroll to position [0, 0]
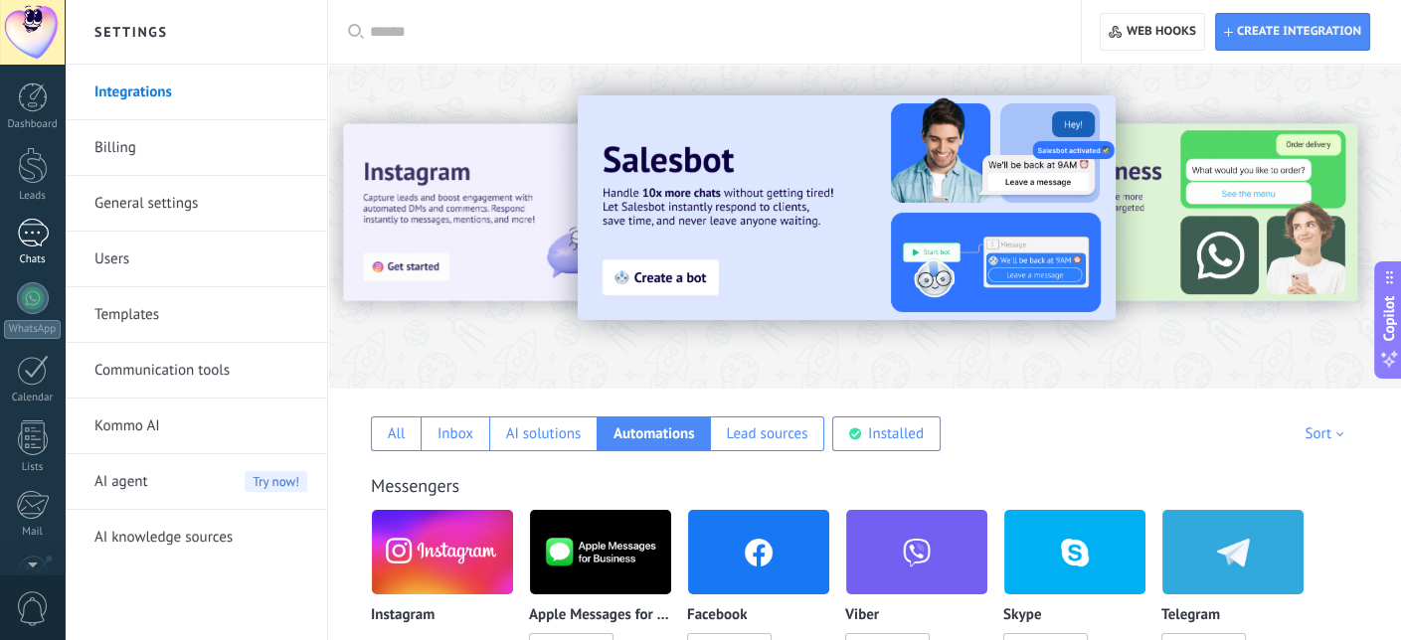
click at [37, 229] on div at bounding box center [33, 233] width 32 height 29
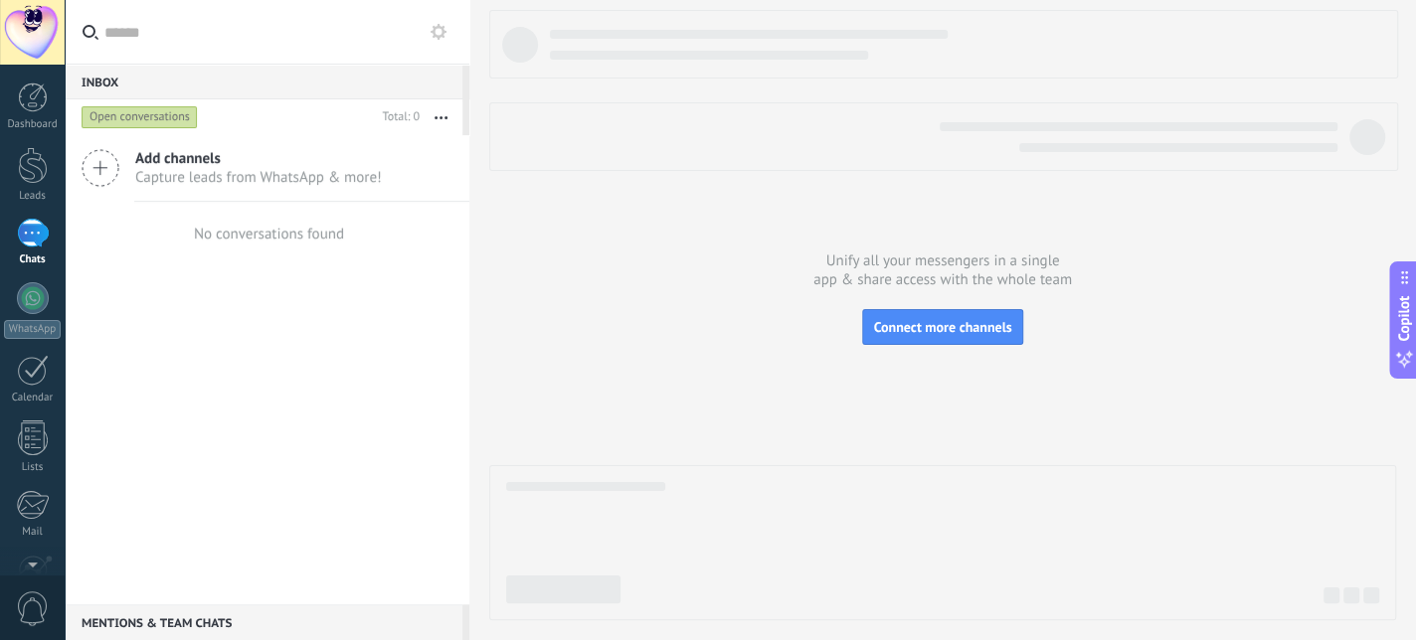
click at [263, 175] on span "Capture leads from WhatsApp & more!" at bounding box center [258, 177] width 247 height 19
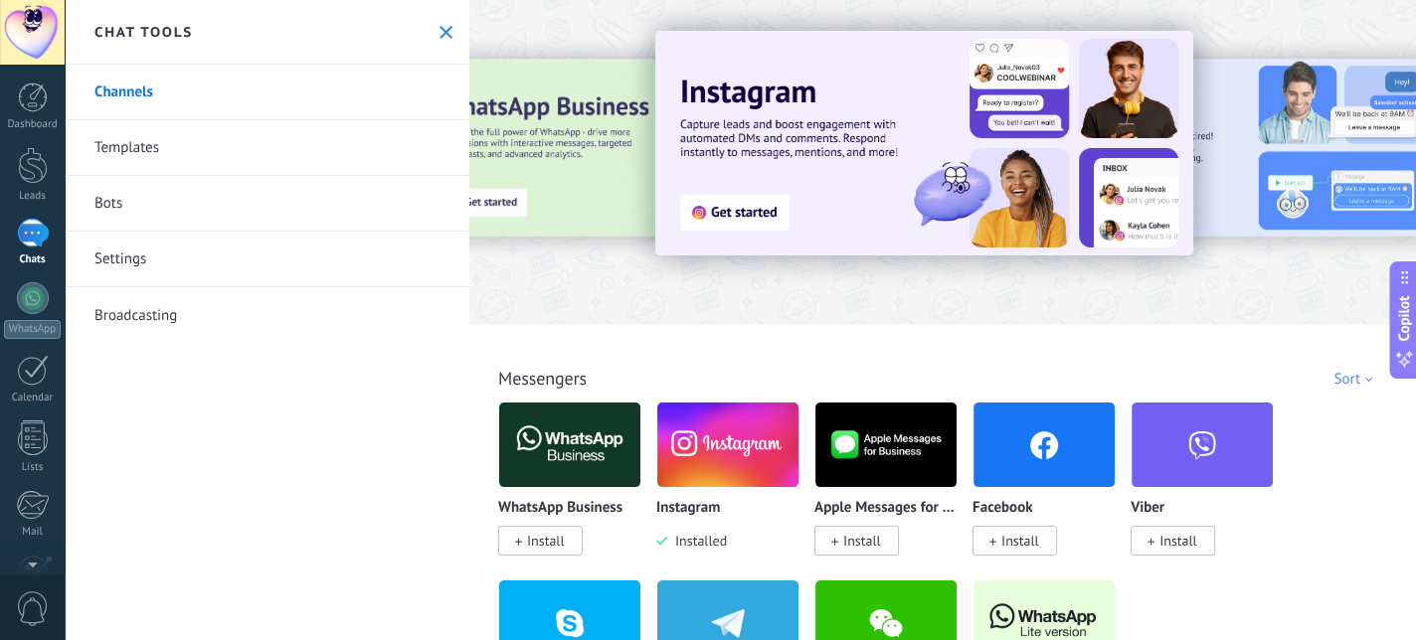
click at [110, 201] on link "Bots" at bounding box center [267, 204] width 405 height 56
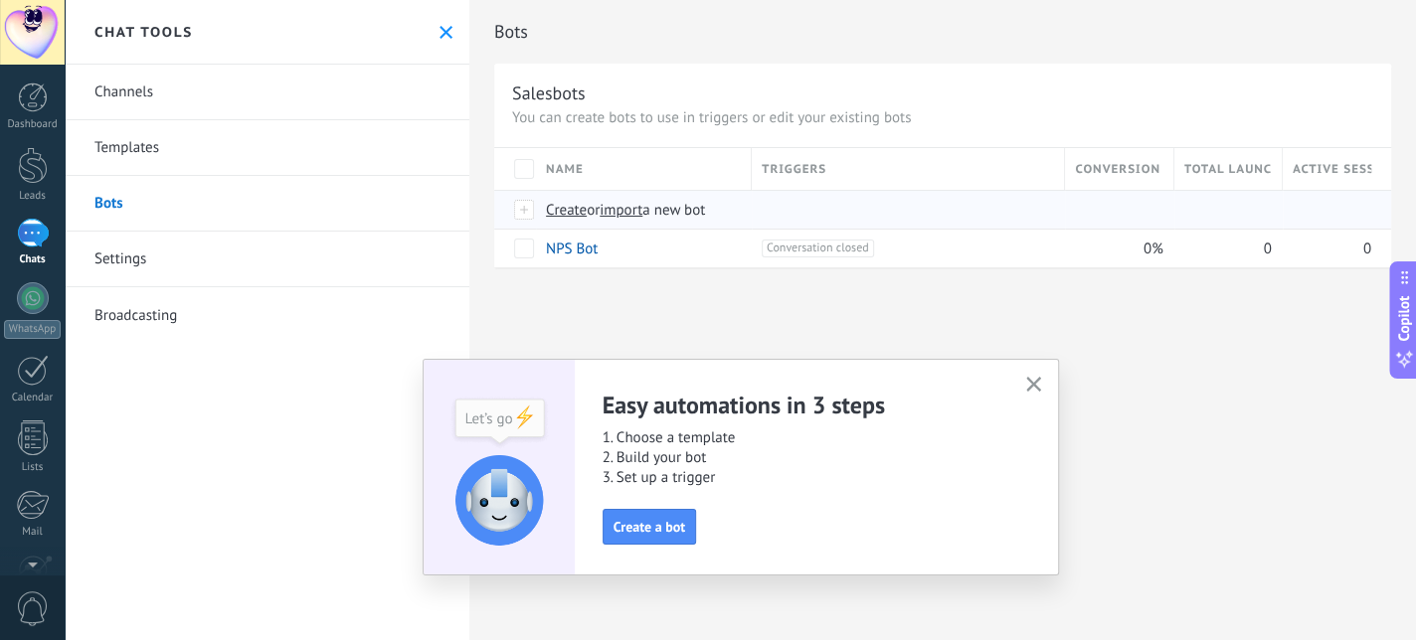
click at [577, 206] on span "Create" at bounding box center [566, 210] width 41 height 19
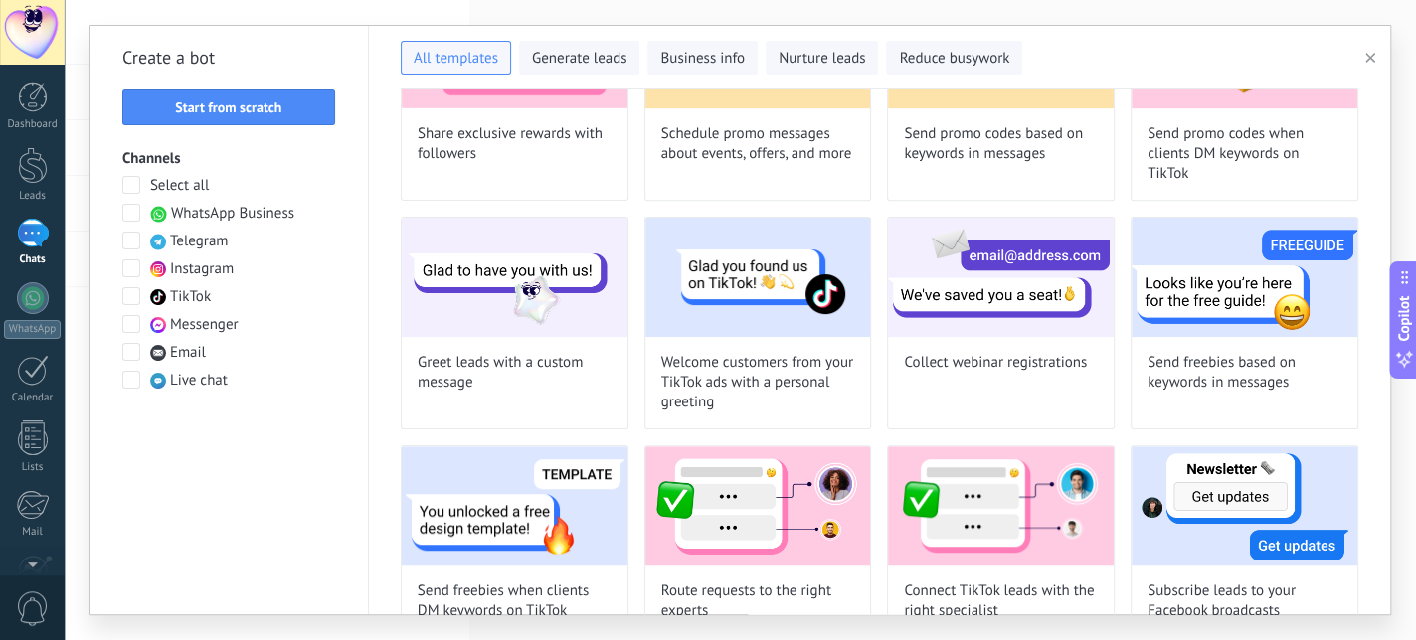
scroll to position [635, 0]
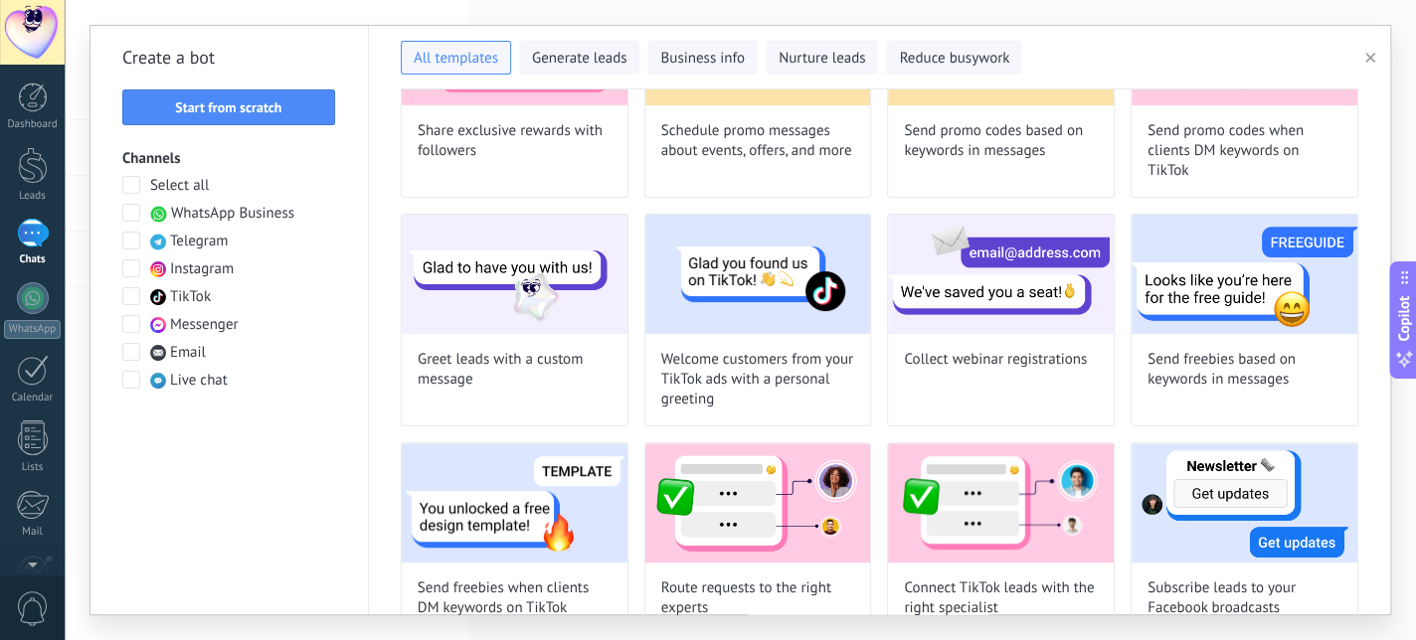
click at [131, 262] on span at bounding box center [131, 268] width 18 height 18
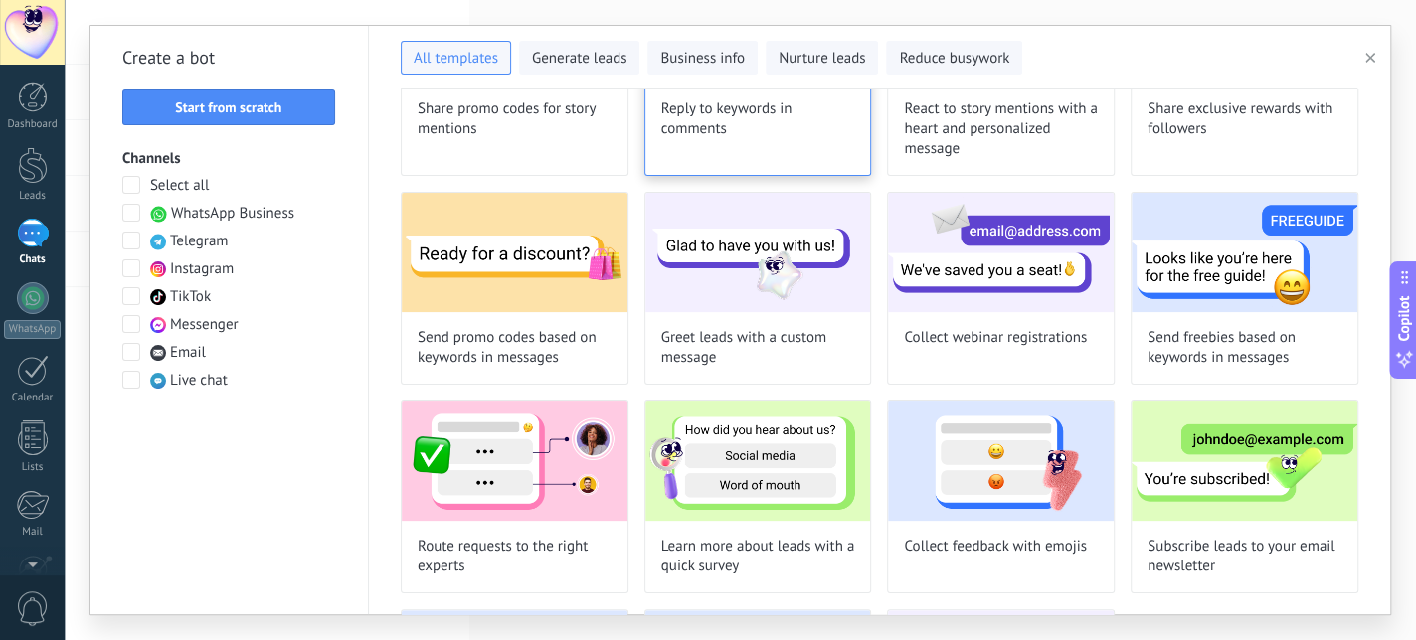
scroll to position [429, 0]
click at [603, 53] on span "Generate leads" at bounding box center [579, 59] width 95 height 20
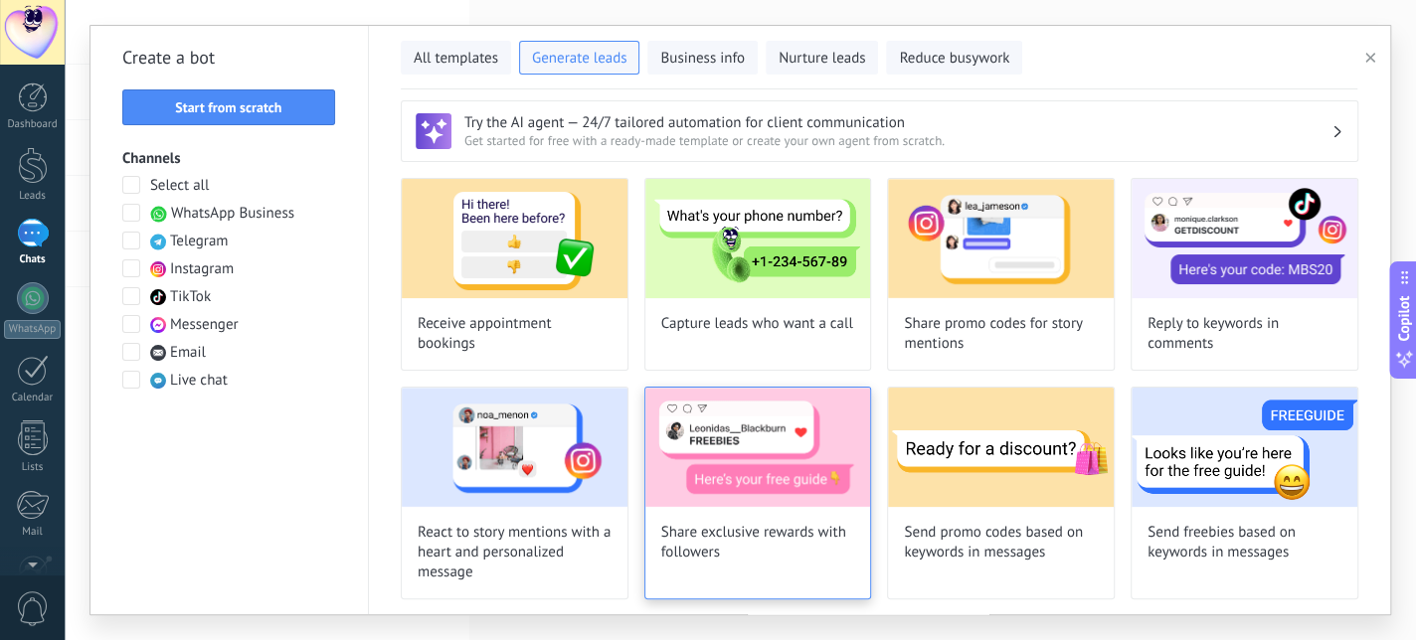
scroll to position [0, 0]
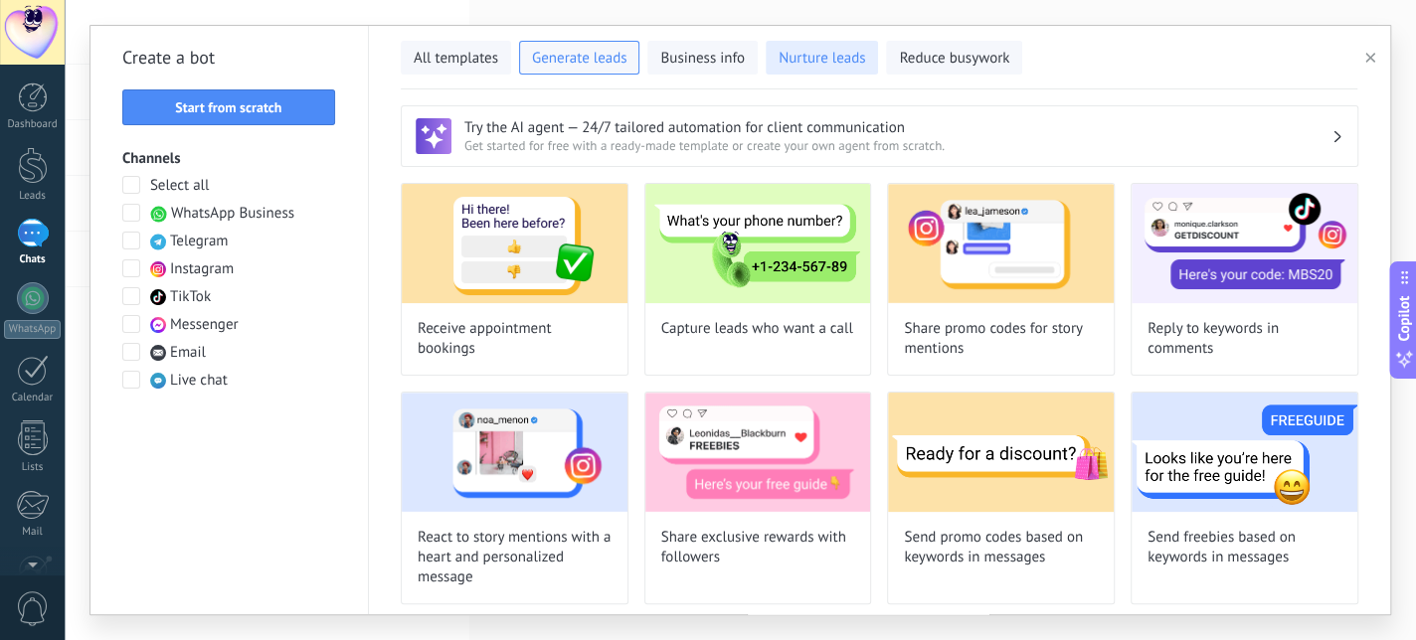
click at [842, 54] on span "Nurture leads" at bounding box center [821, 59] width 86 height 20
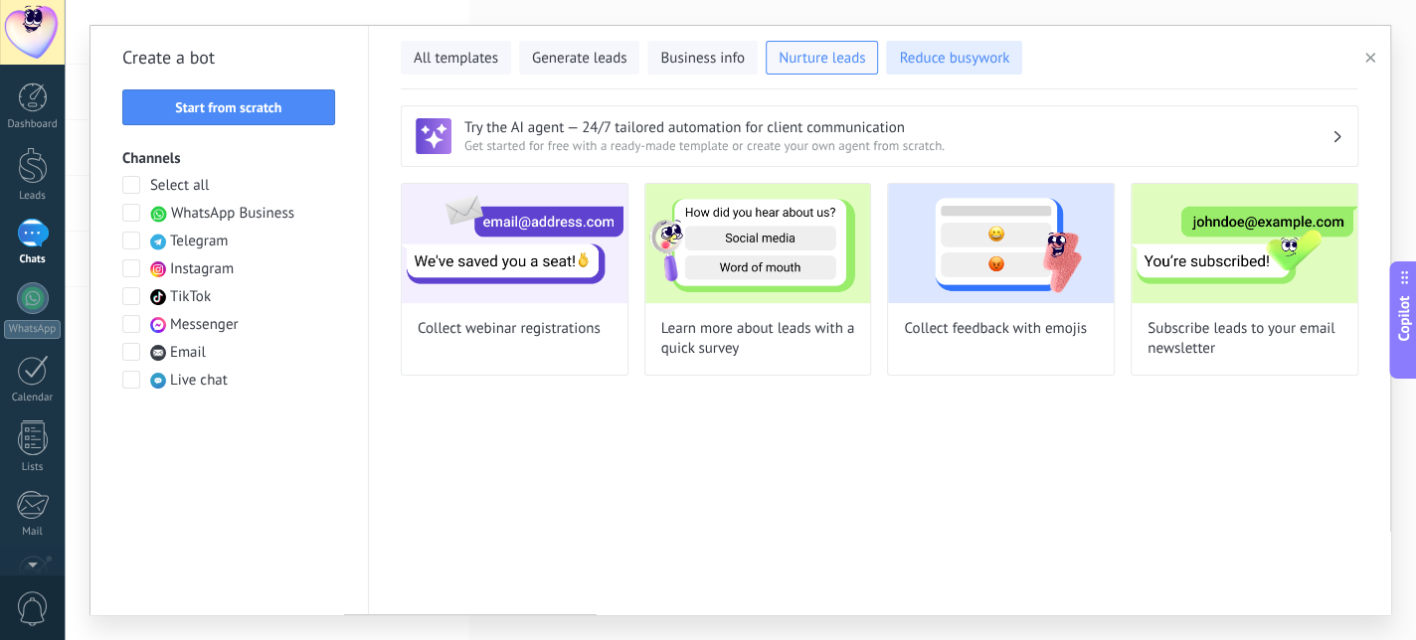
click at [941, 50] on span "Reduce busywork" at bounding box center [954, 59] width 110 height 20
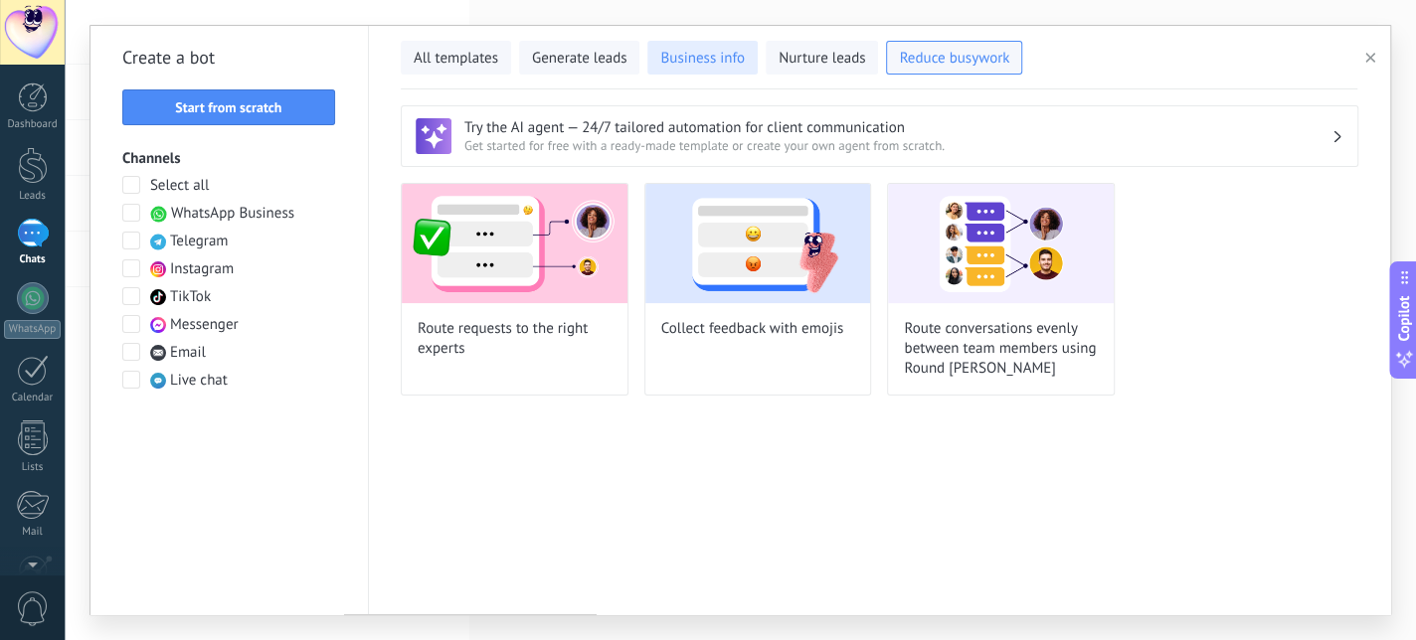
click at [670, 65] on span "Business info" at bounding box center [702, 59] width 85 height 20
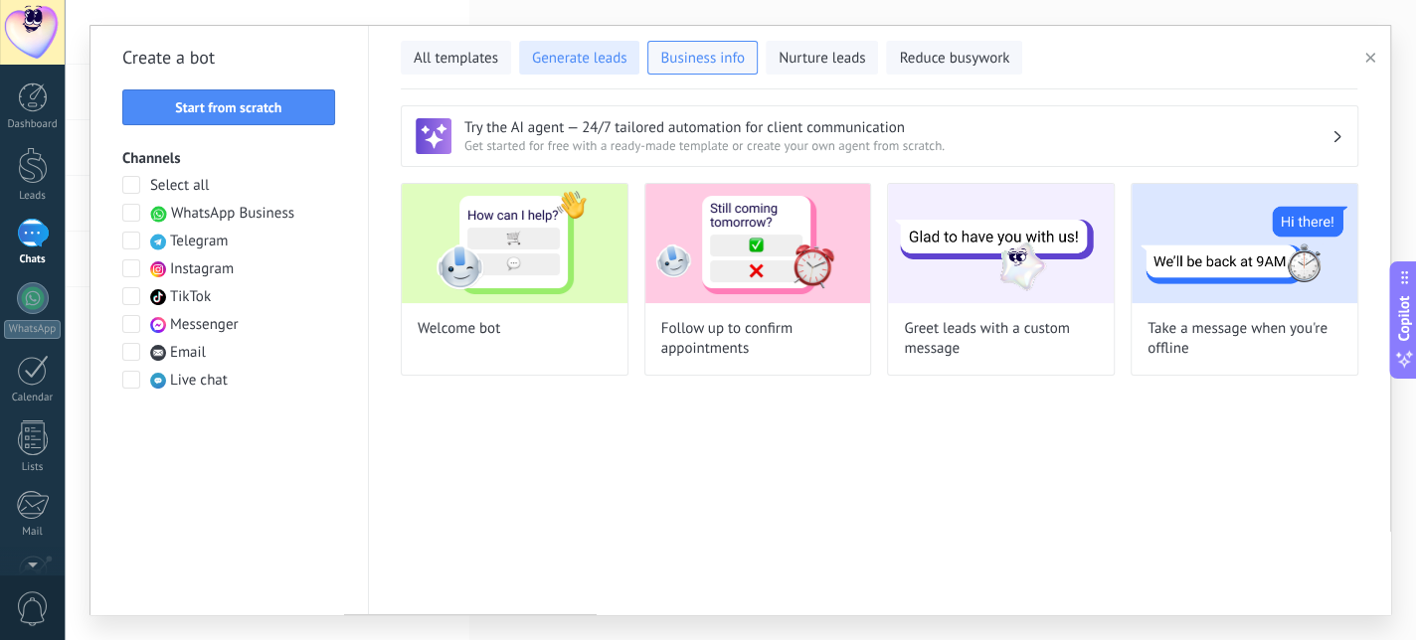
click at [559, 51] on span "Generate leads" at bounding box center [579, 59] width 95 height 20
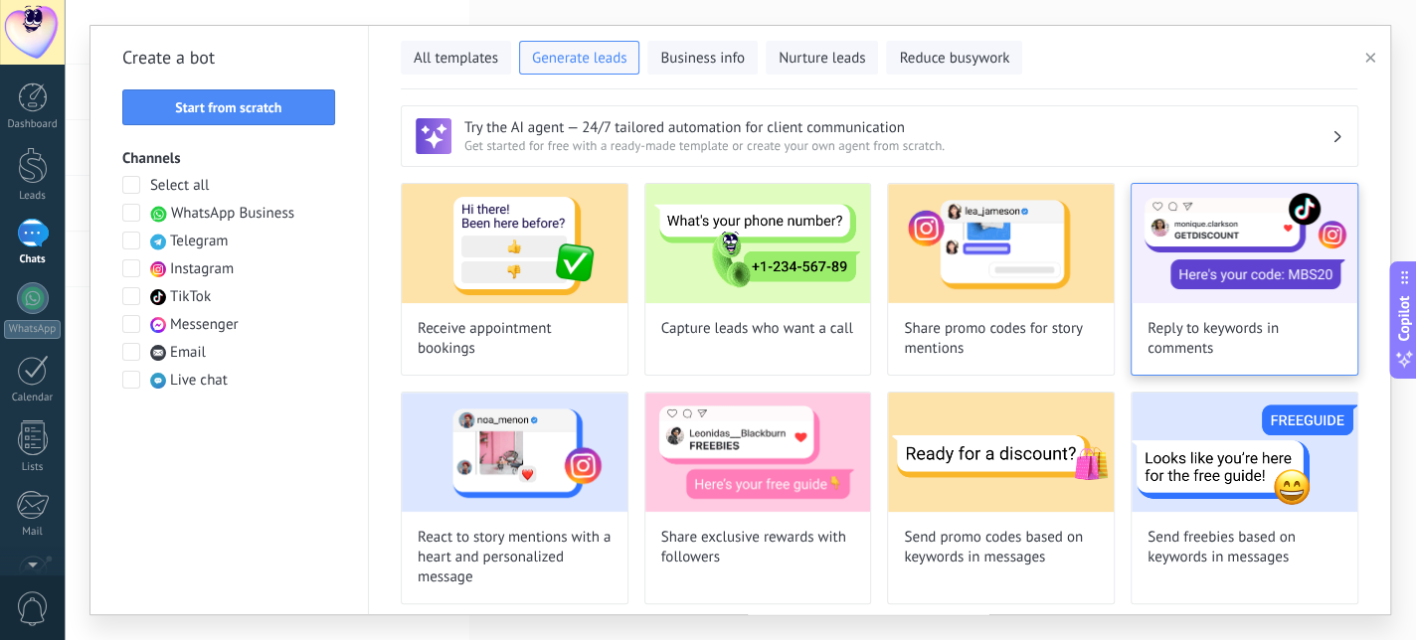
click at [1218, 297] on img at bounding box center [1244, 243] width 226 height 119
type input "**********"
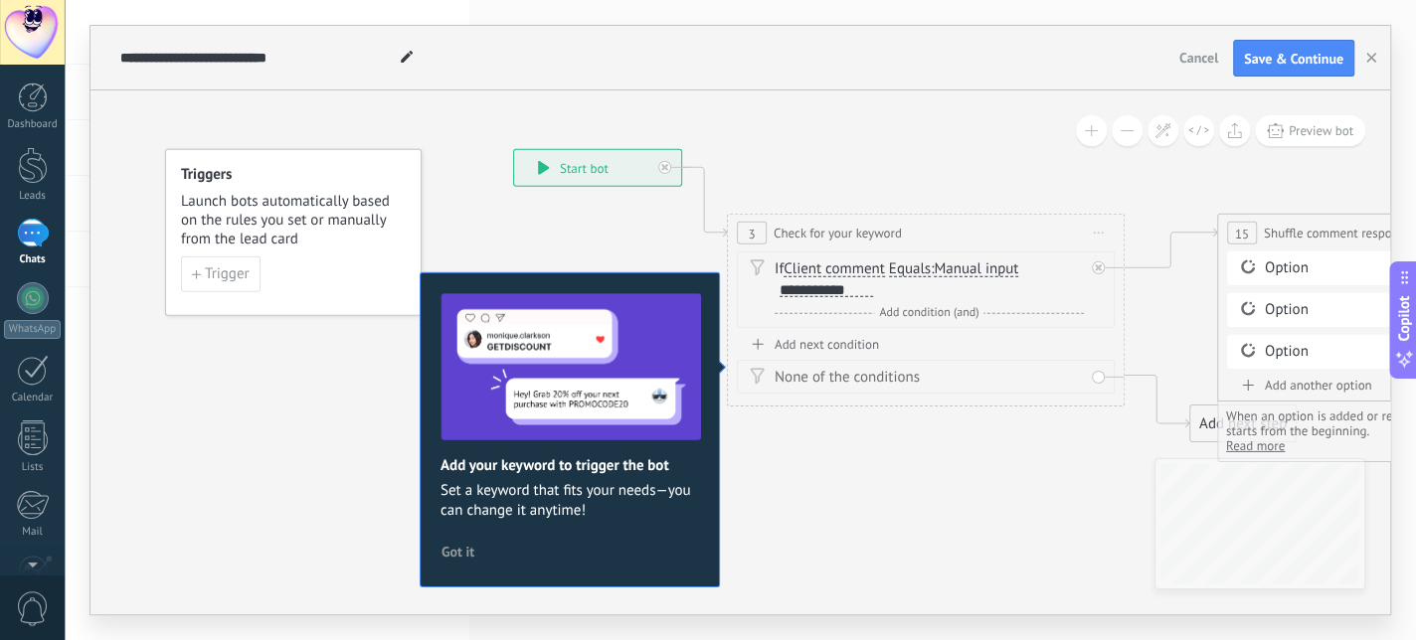
click at [991, 270] on span "Manual input" at bounding box center [976, 269] width 85 height 16
click at [991, 270] on button "Manual input" at bounding box center [1048, 270] width 249 height 36
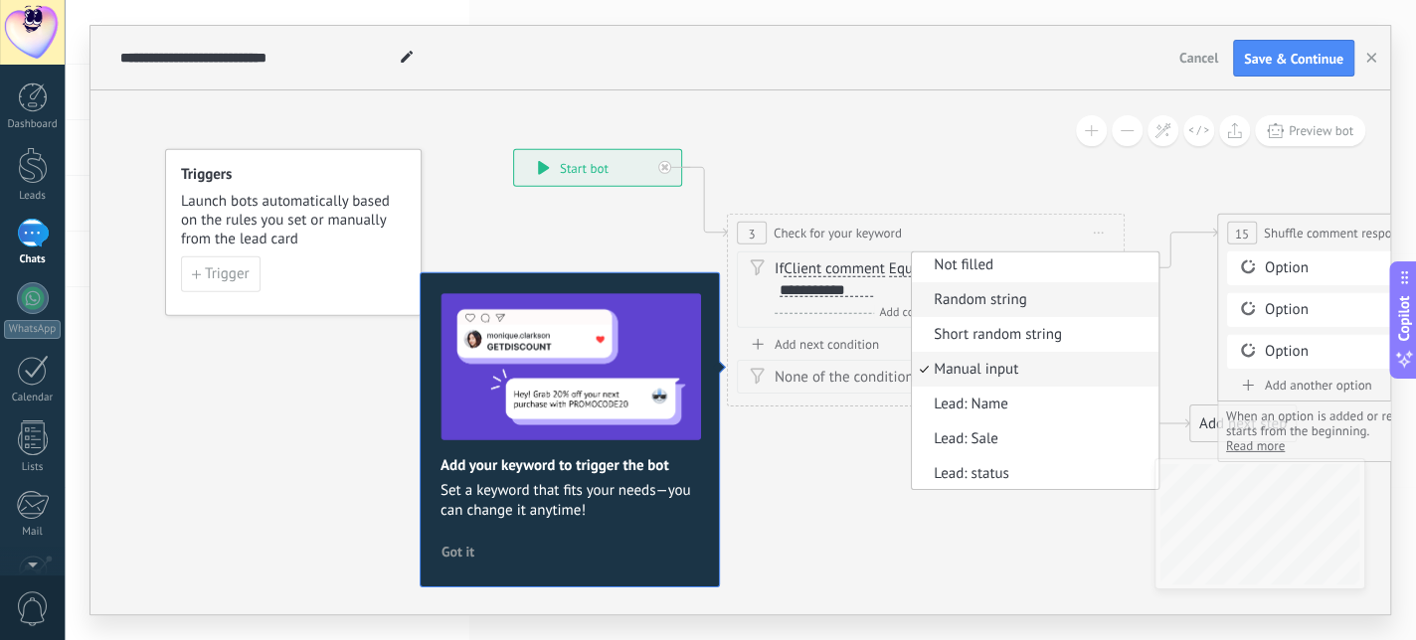
click at [999, 307] on span "Random string" at bounding box center [1032, 300] width 241 height 20
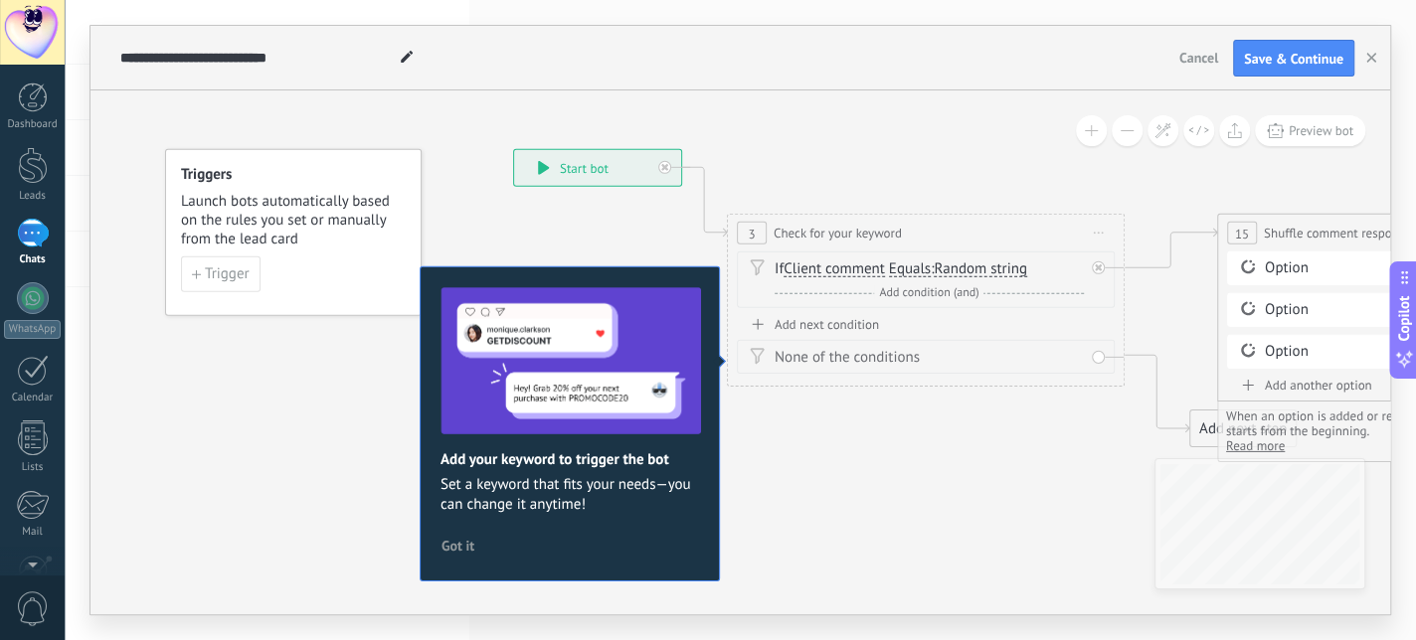
click at [840, 319] on div "Add next condition" at bounding box center [926, 324] width 378 height 17
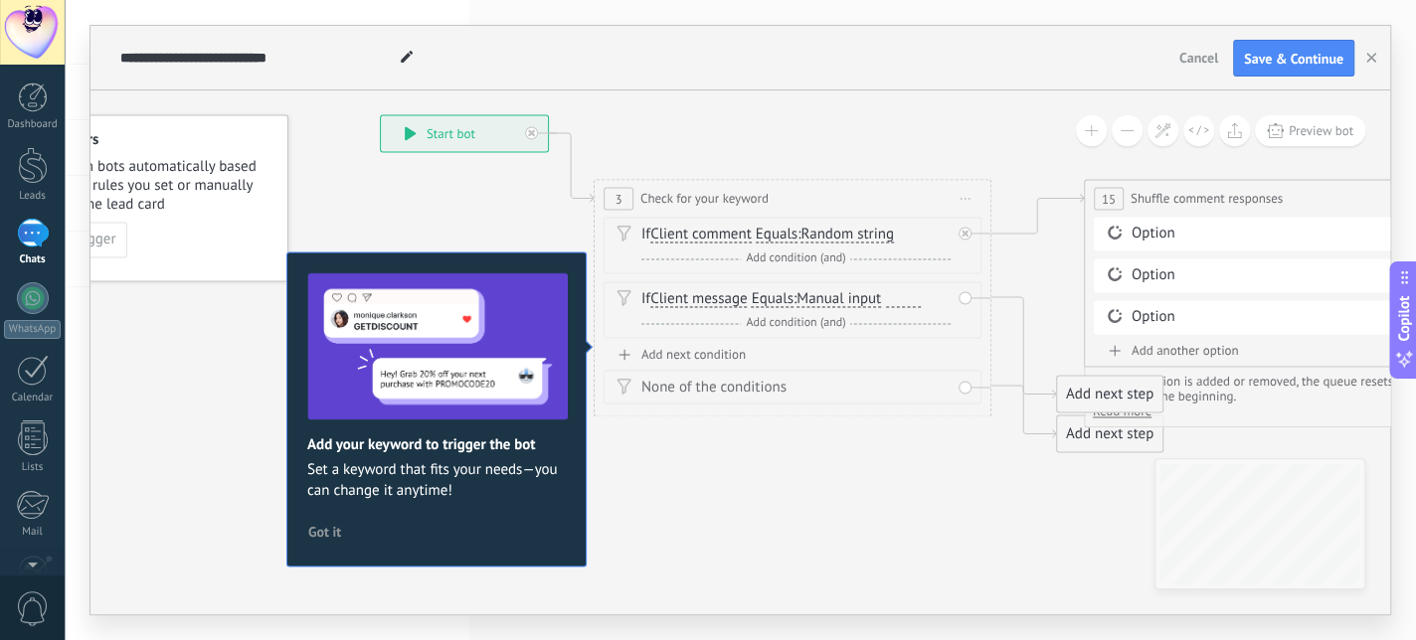
click at [1062, 397] on div "Add next step" at bounding box center [1109, 395] width 105 height 33
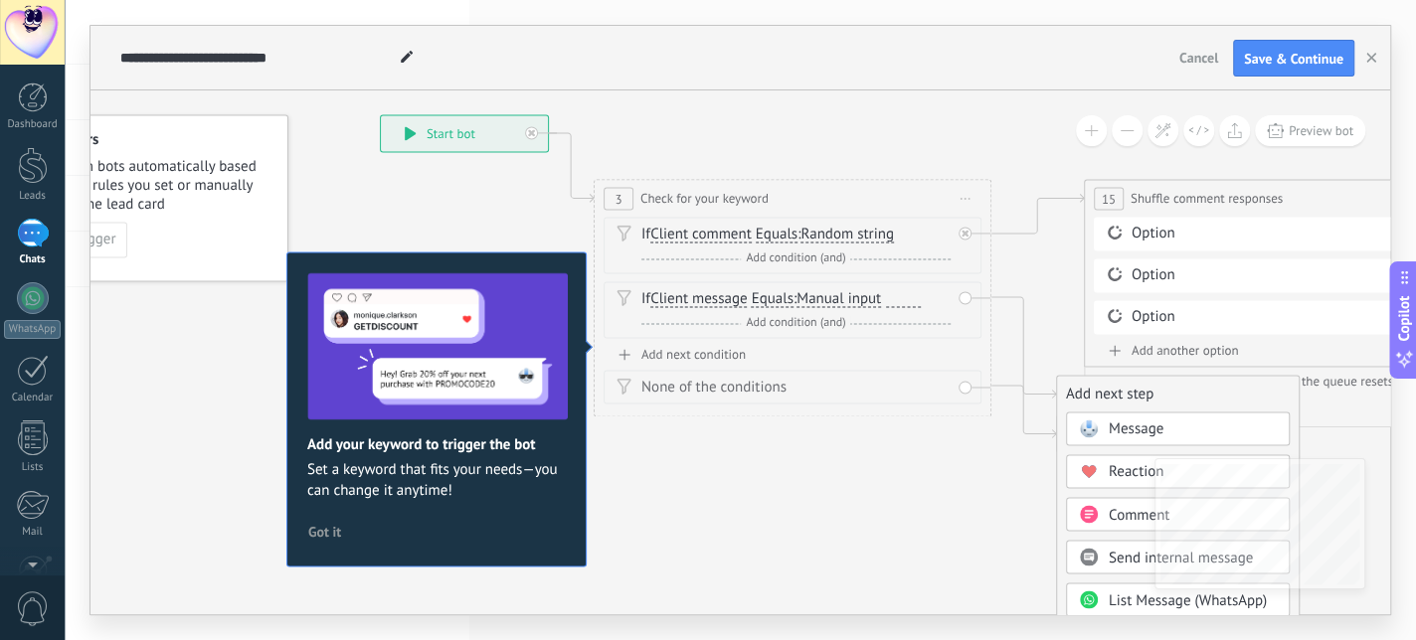
click at [1132, 424] on span "Message" at bounding box center [1136, 430] width 55 height 19
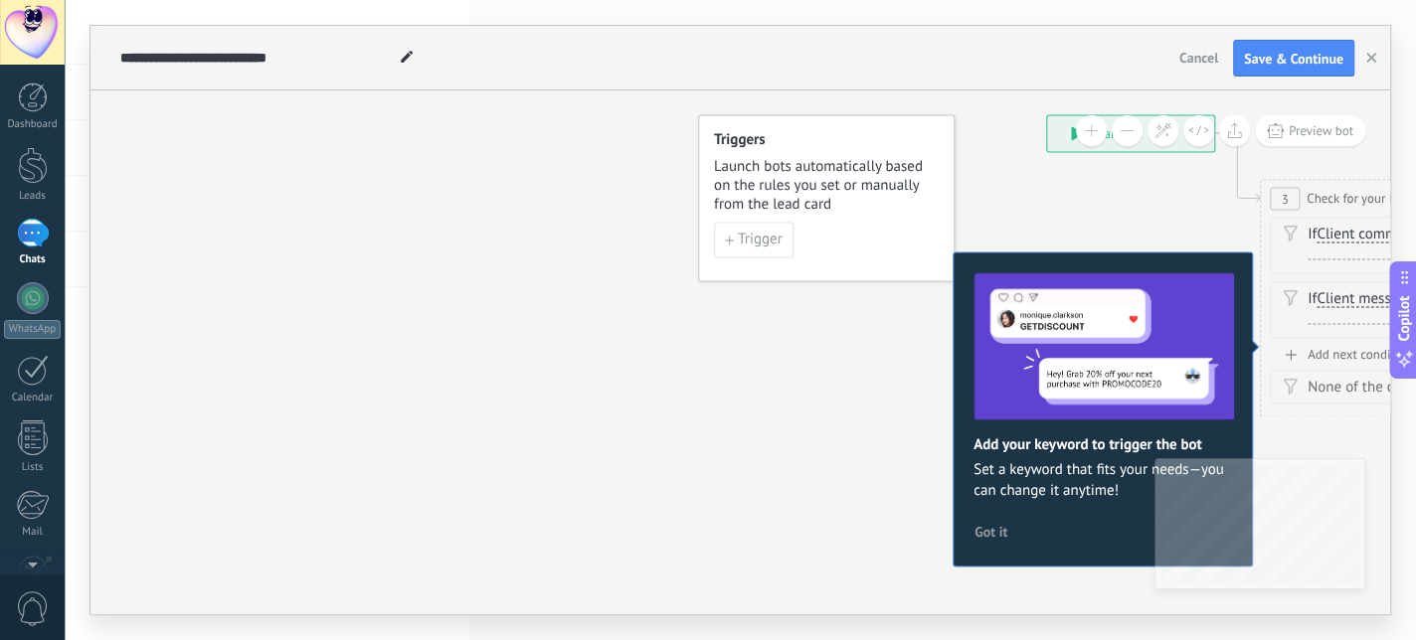
click at [404, 62] on icon at bounding box center [407, 57] width 12 height 12
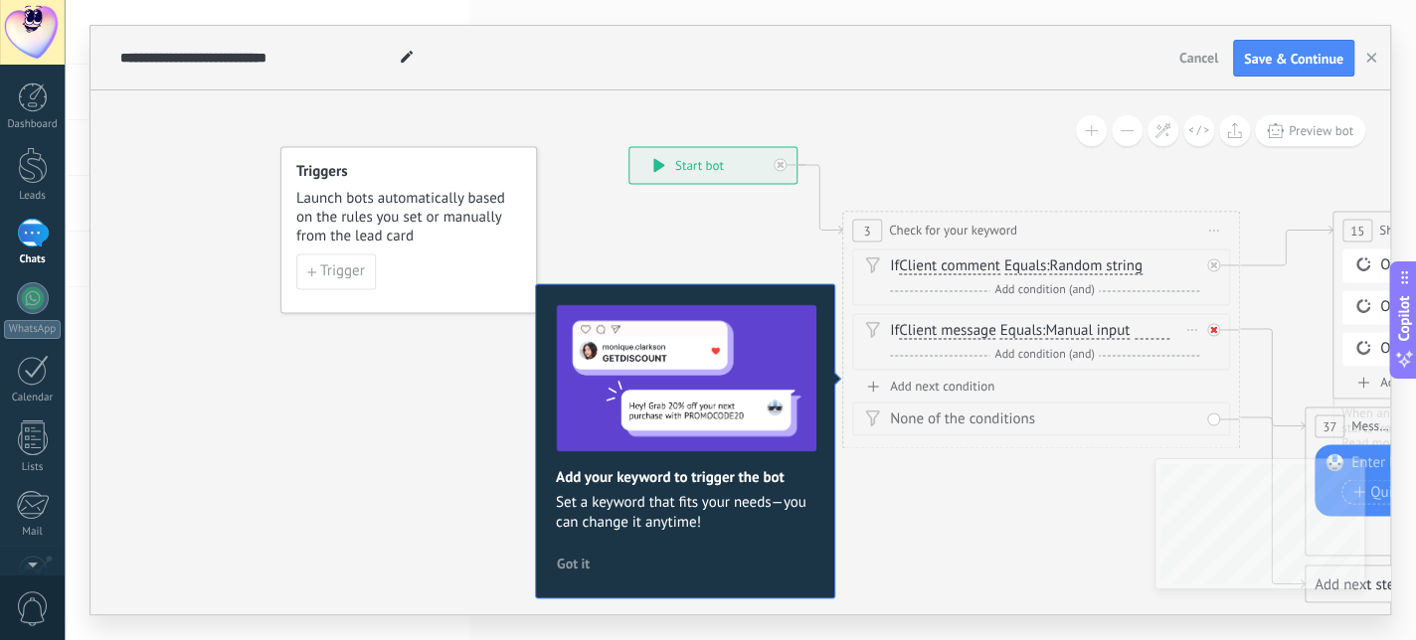
click at [1215, 327] on icon at bounding box center [1213, 330] width 7 height 7
click at [1215, 327] on div "If Client message Client message Client comment Client Active chat code Active …" at bounding box center [1041, 342] width 378 height 57
click at [714, 155] on div "**********" at bounding box center [712, 166] width 167 height 36
click at [1127, 128] on button at bounding box center [1127, 130] width 31 height 31
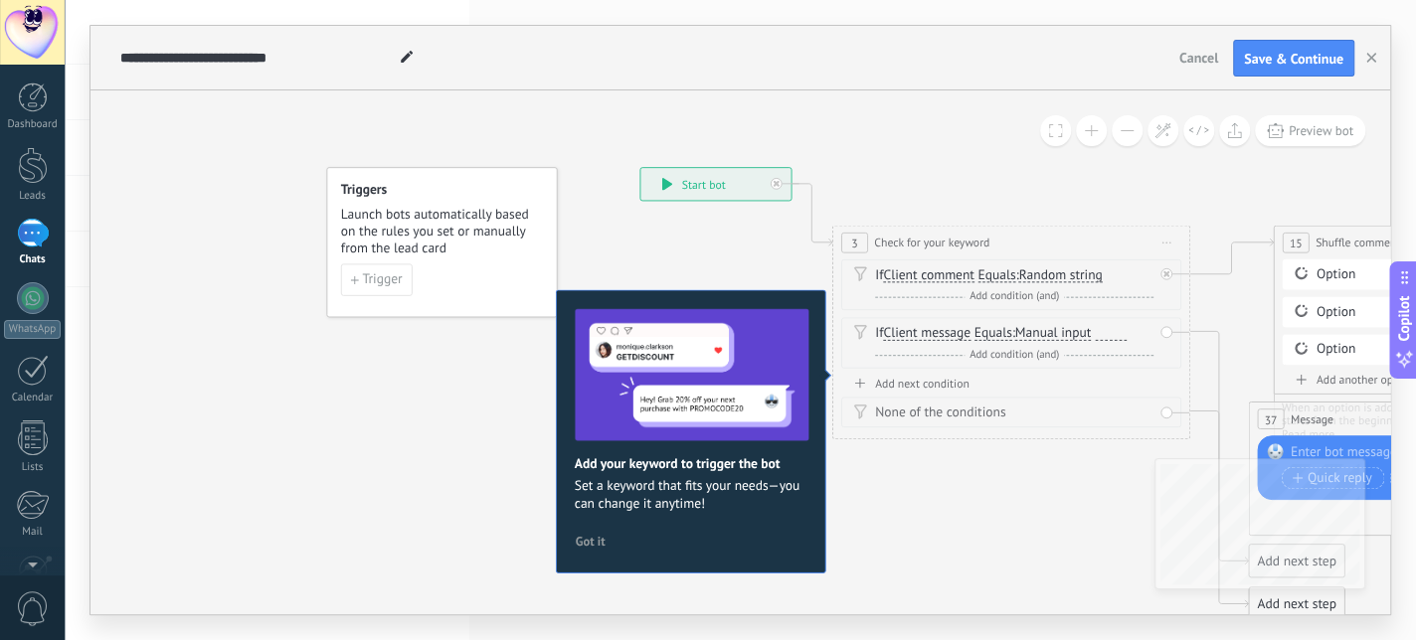
click at [1127, 128] on button at bounding box center [1127, 130] width 31 height 31
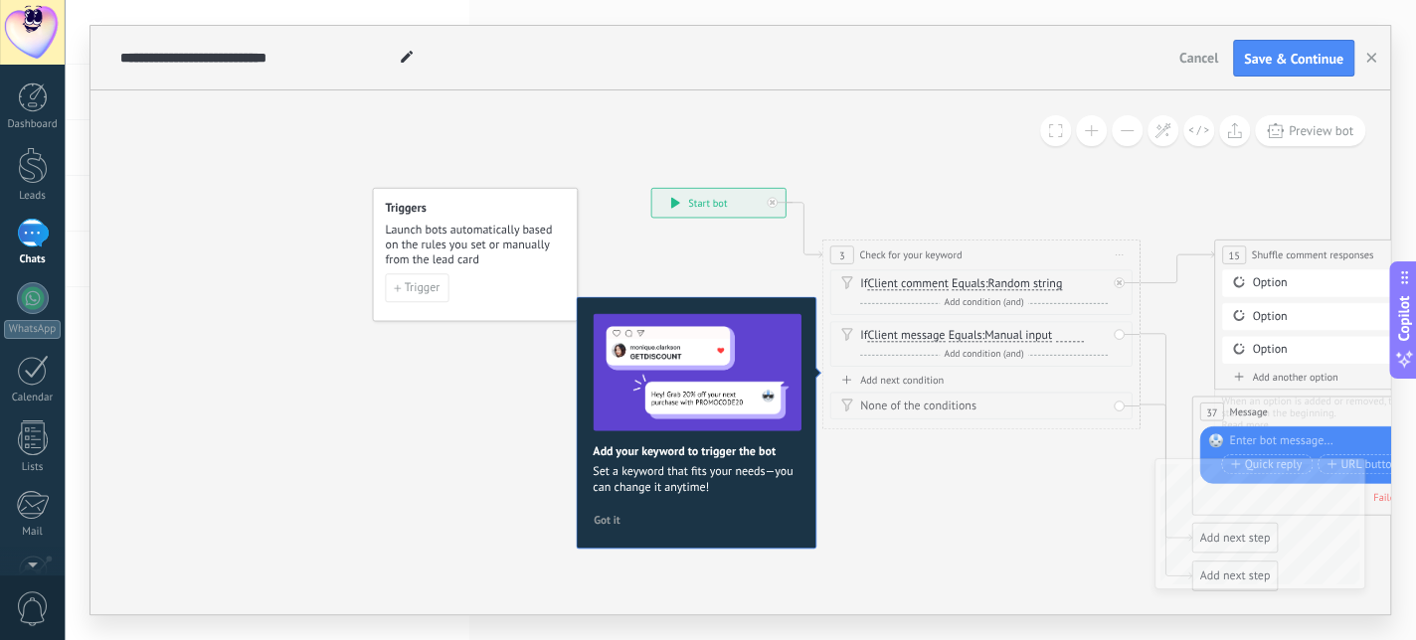
click at [1127, 128] on button at bounding box center [1127, 130] width 31 height 31
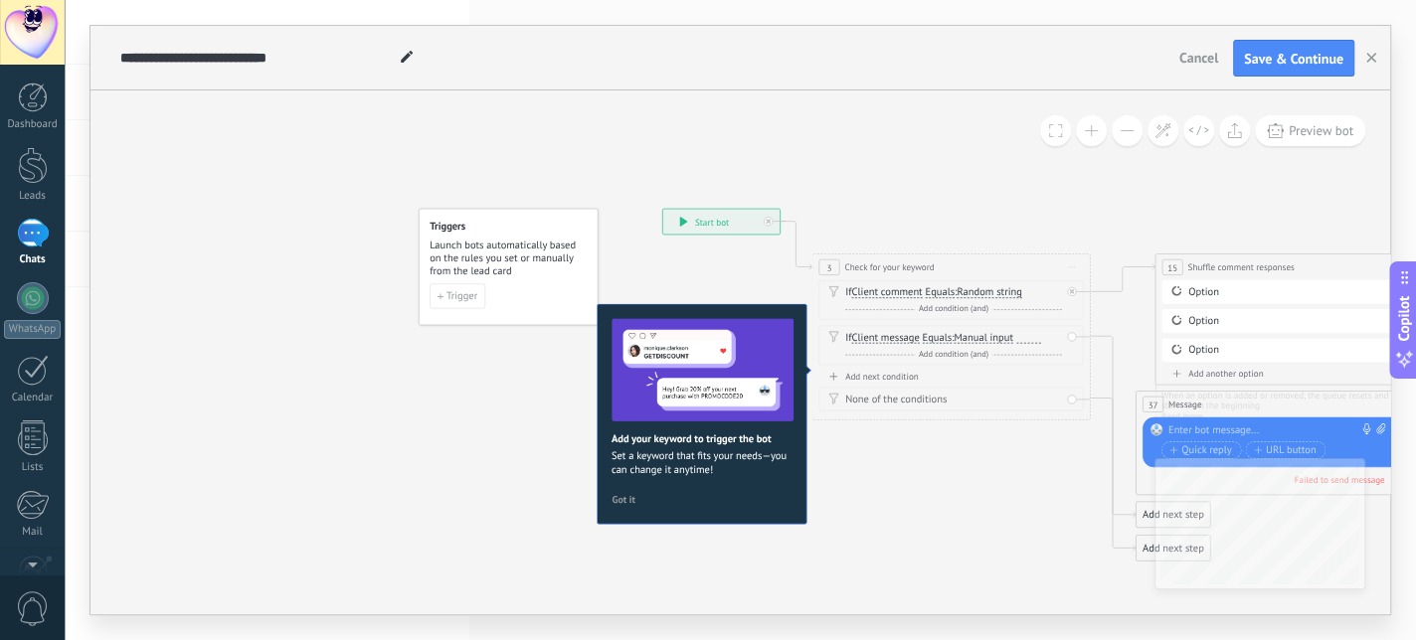
click at [1127, 128] on button at bounding box center [1127, 130] width 31 height 31
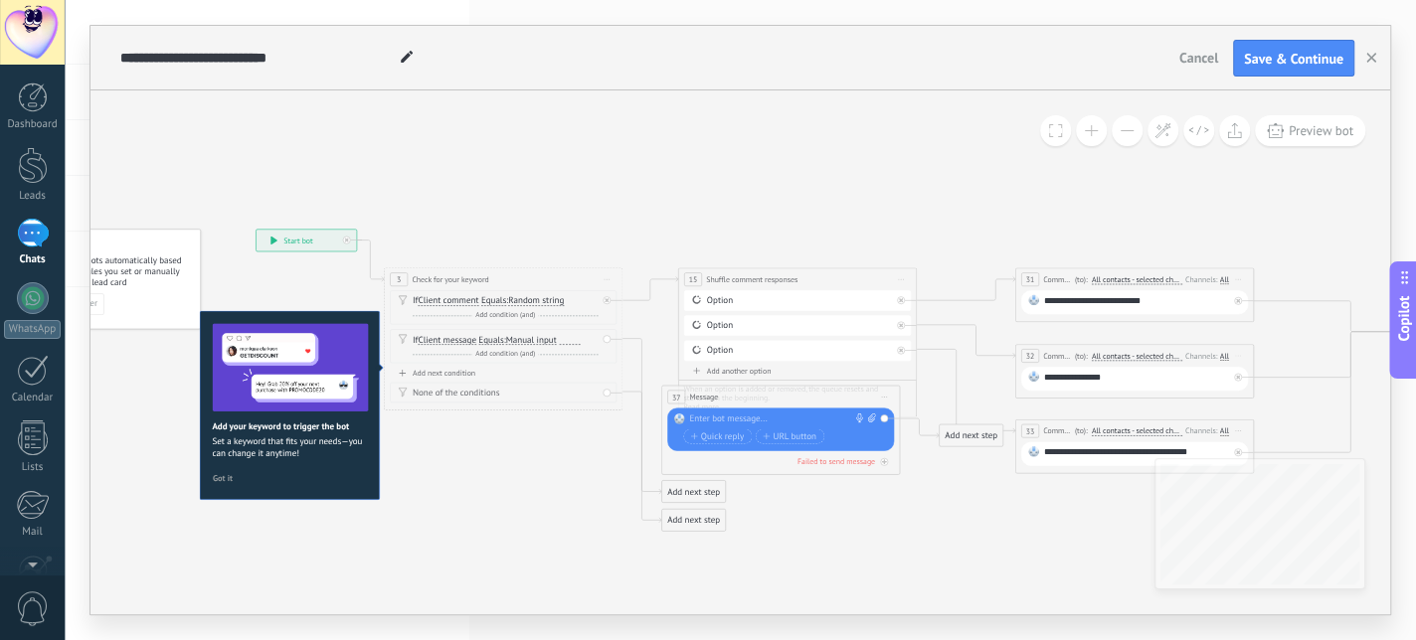
click at [1205, 61] on span "Cancel" at bounding box center [1198, 58] width 39 height 18
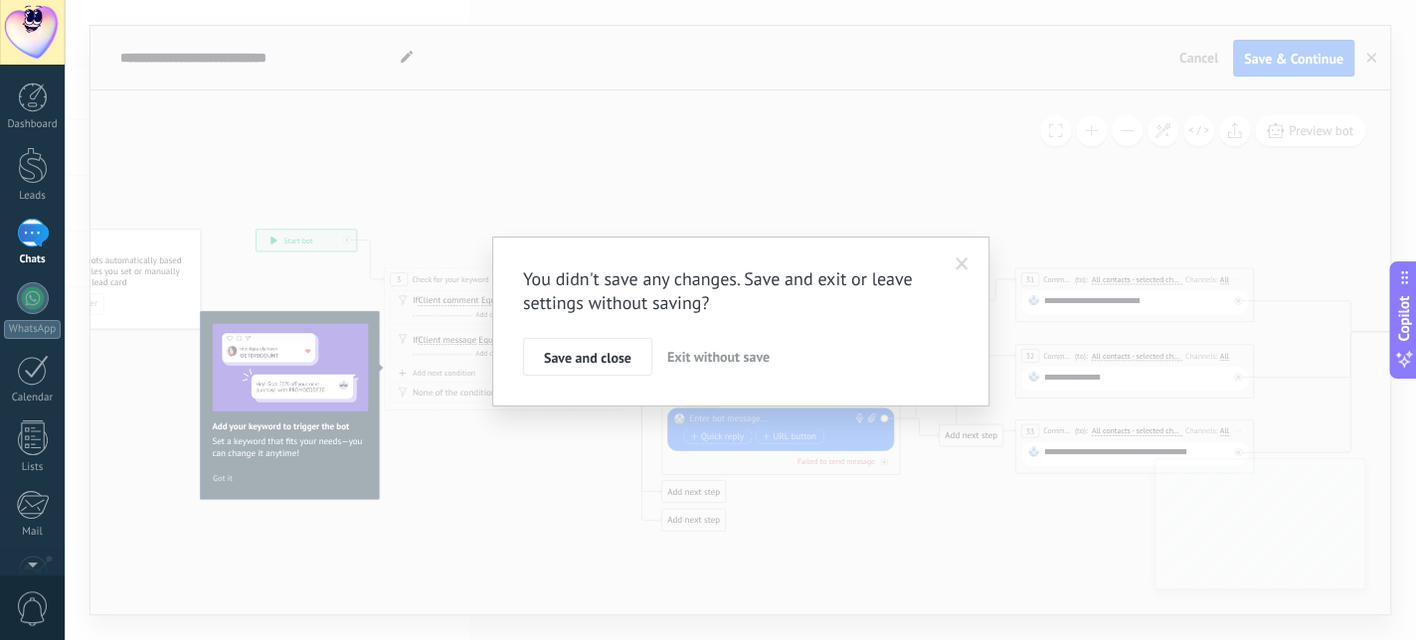
click at [700, 345] on button "Exit without save" at bounding box center [718, 357] width 118 height 38
